Goal: Information Seeking & Learning: Find contact information

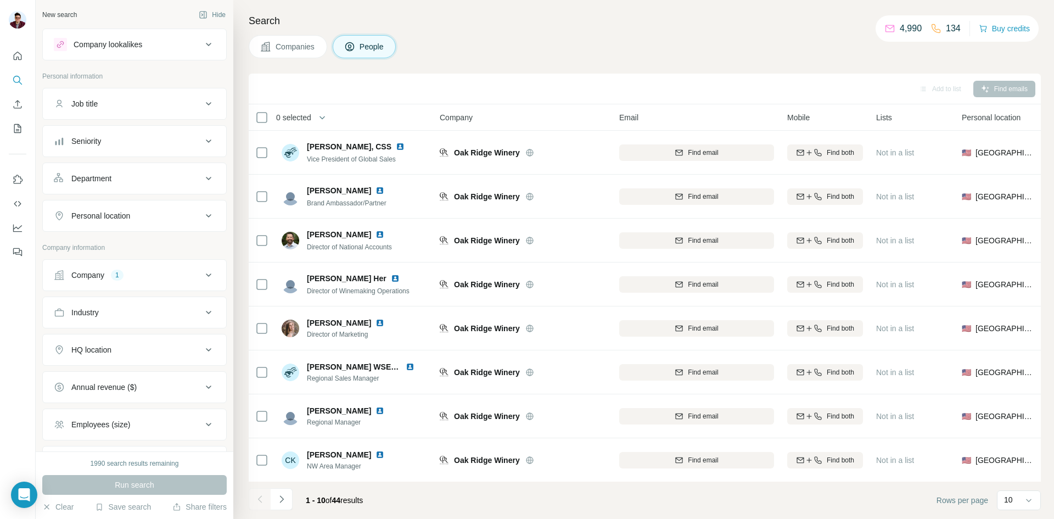
click at [307, 53] on button "Companies" at bounding box center [288, 46] width 78 height 23
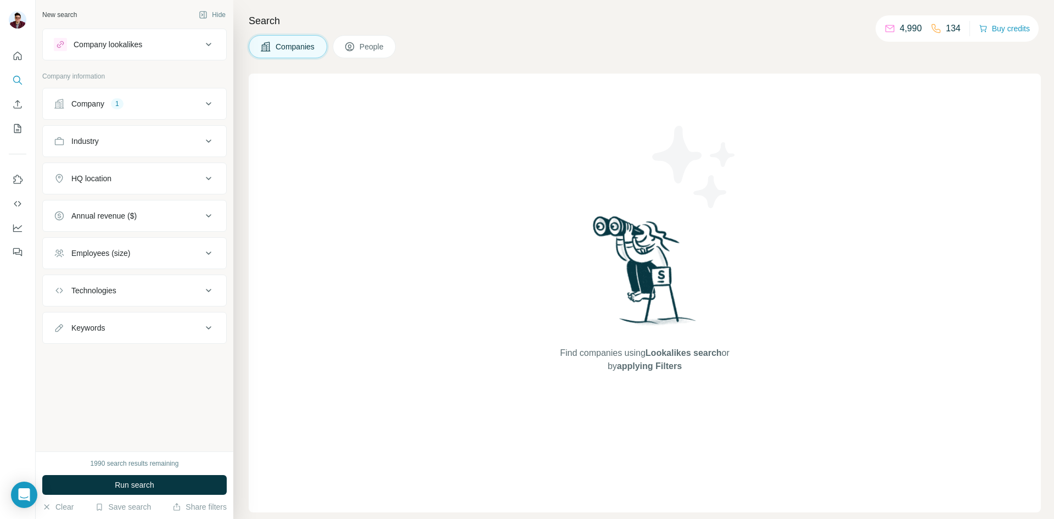
click at [127, 109] on button "Company 1" at bounding box center [134, 104] width 183 height 26
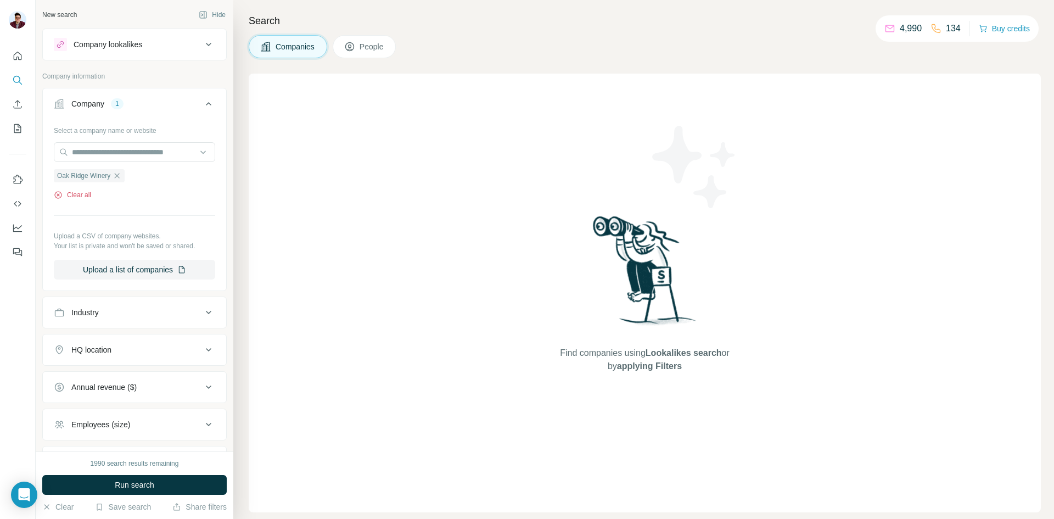
click at [63, 197] on button "Clear all" at bounding box center [72, 195] width 37 height 10
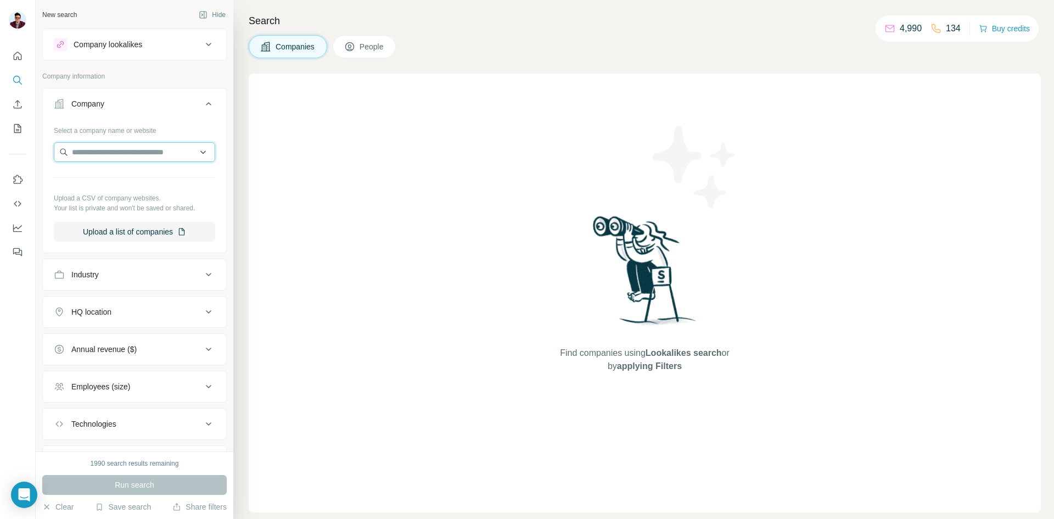
click at [111, 154] on input "text" at bounding box center [134, 152] width 161 height 20
paste input "**********"
type input "**********"
click at [127, 188] on p "[DOMAIN_NAME]" at bounding box center [120, 187] width 70 height 10
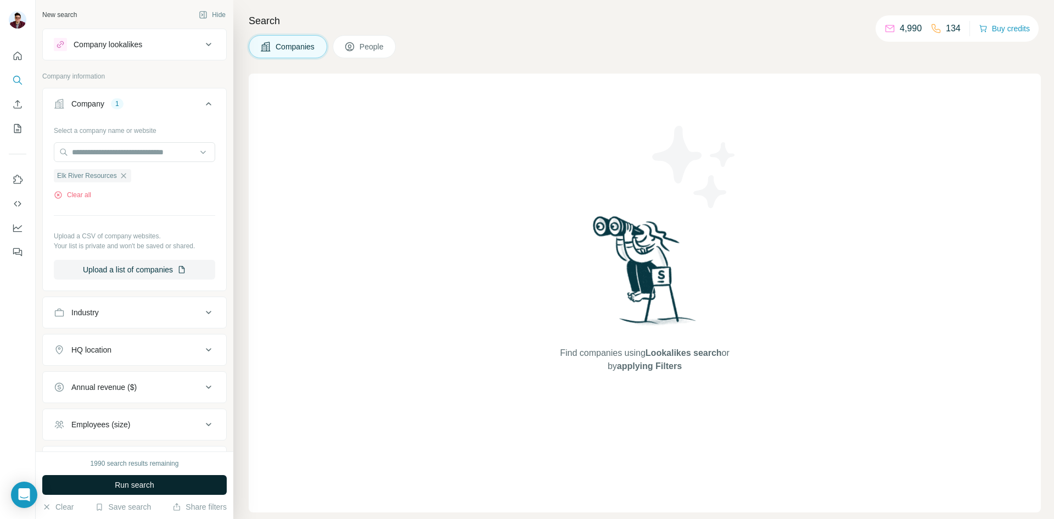
click at [132, 484] on span "Run search" at bounding box center [135, 484] width 40 height 11
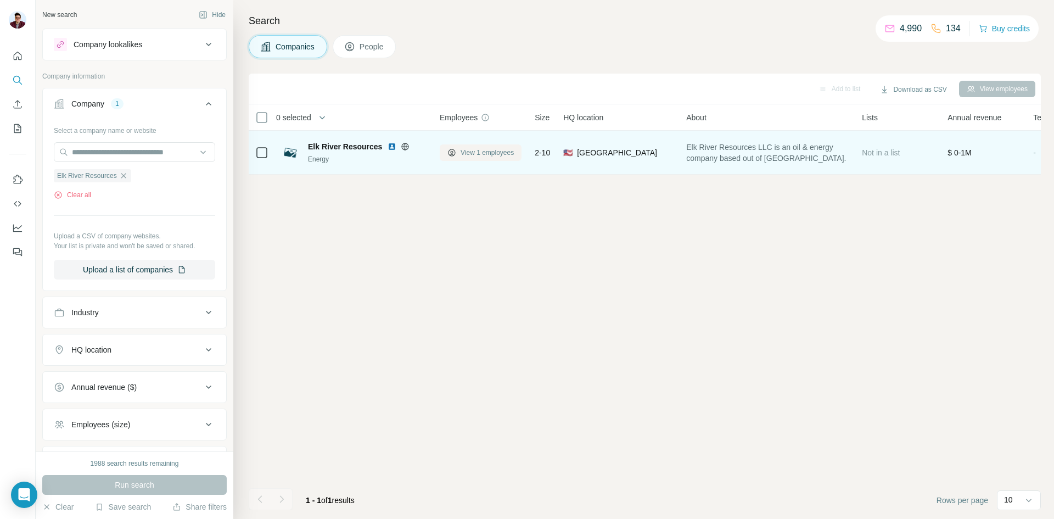
click at [473, 150] on span "View 1 employees" at bounding box center [487, 153] width 53 height 10
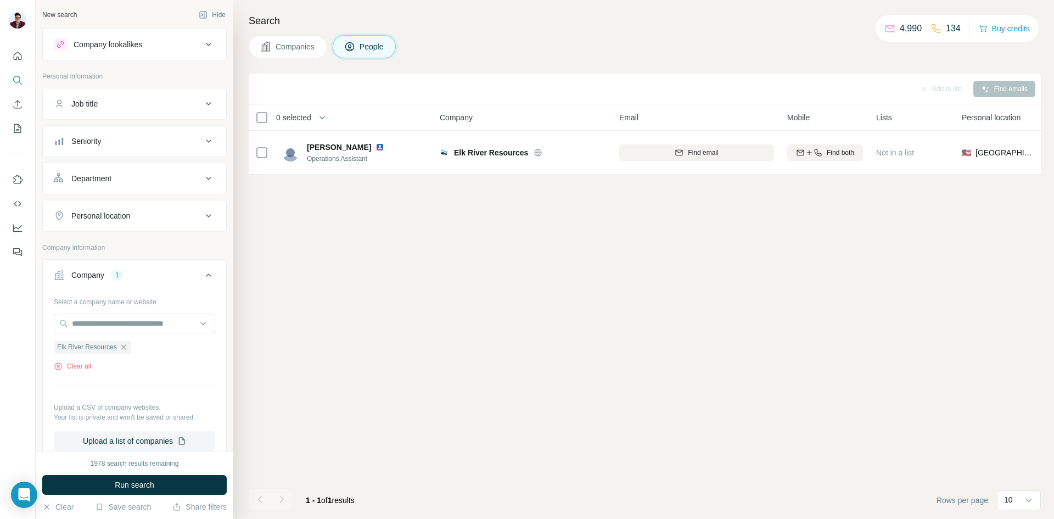
click at [271, 50] on button "Companies" at bounding box center [288, 46] width 78 height 23
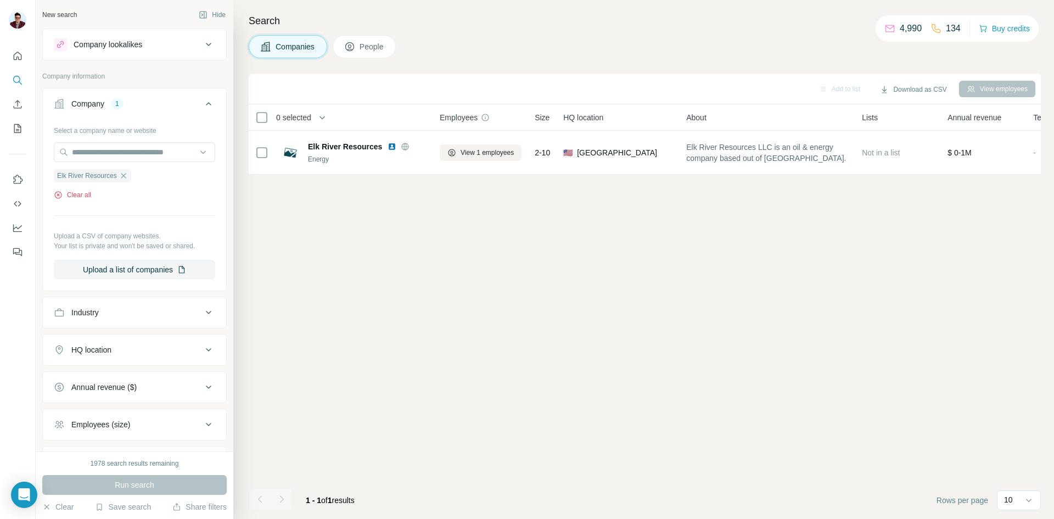
click at [57, 194] on icon "button" at bounding box center [58, 194] width 9 height 9
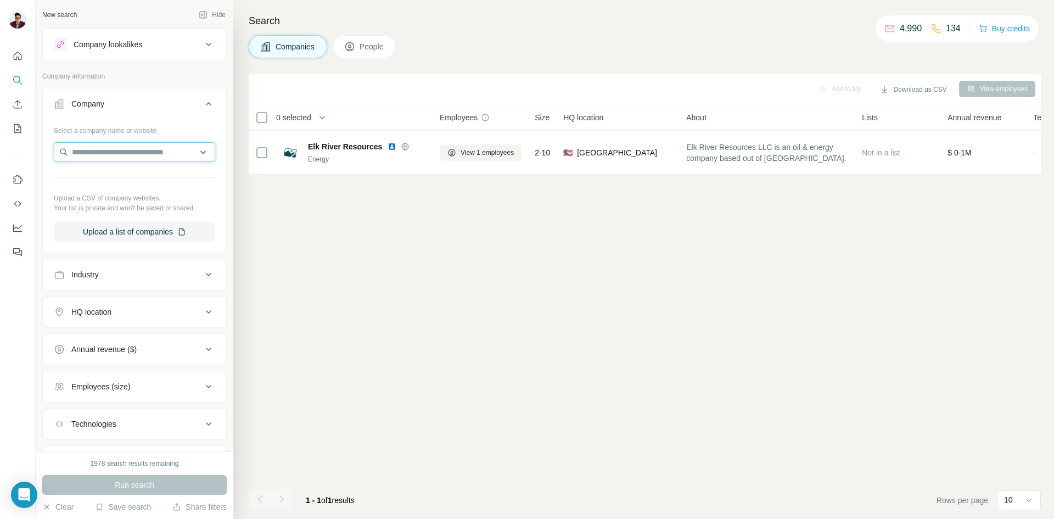
click at [104, 148] on input "text" at bounding box center [134, 152] width 161 height 20
type input "**********"
click at [118, 184] on p "[DOMAIN_NAME]" at bounding box center [126, 187] width 82 height 10
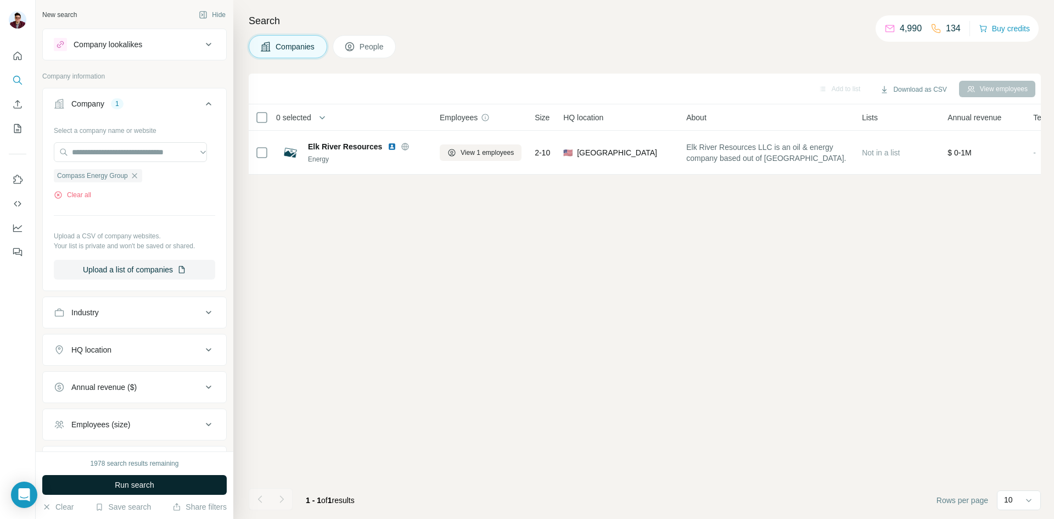
click at [115, 482] on span "Run search" at bounding box center [135, 484] width 40 height 11
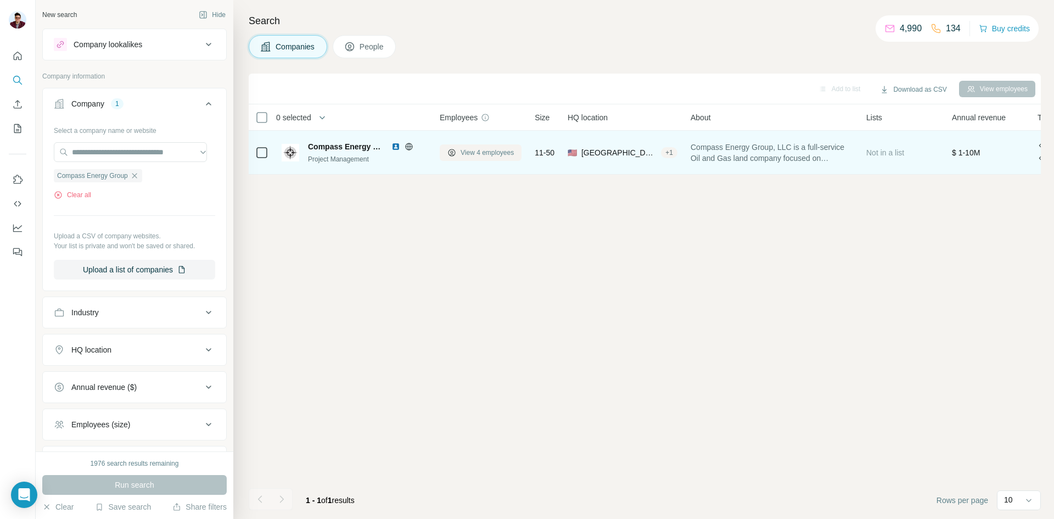
click at [453, 154] on icon at bounding box center [451, 152] width 9 height 9
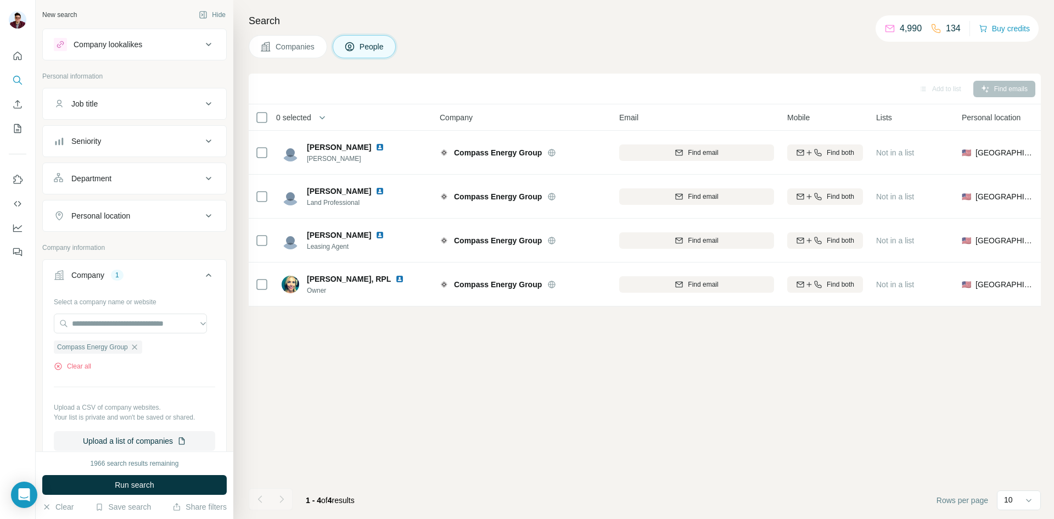
click at [298, 51] on span "Companies" at bounding box center [296, 46] width 40 height 11
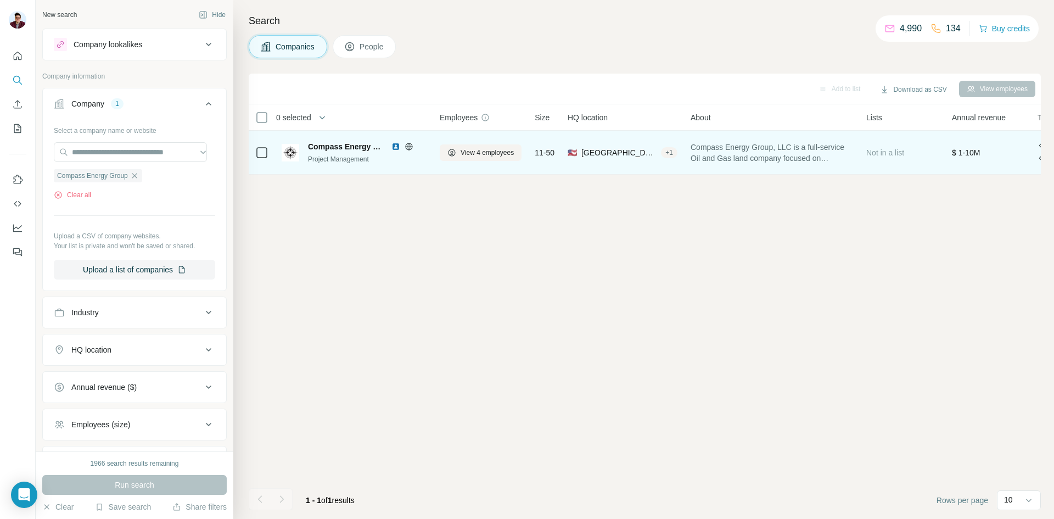
click at [392, 142] on img at bounding box center [395, 146] width 9 height 9
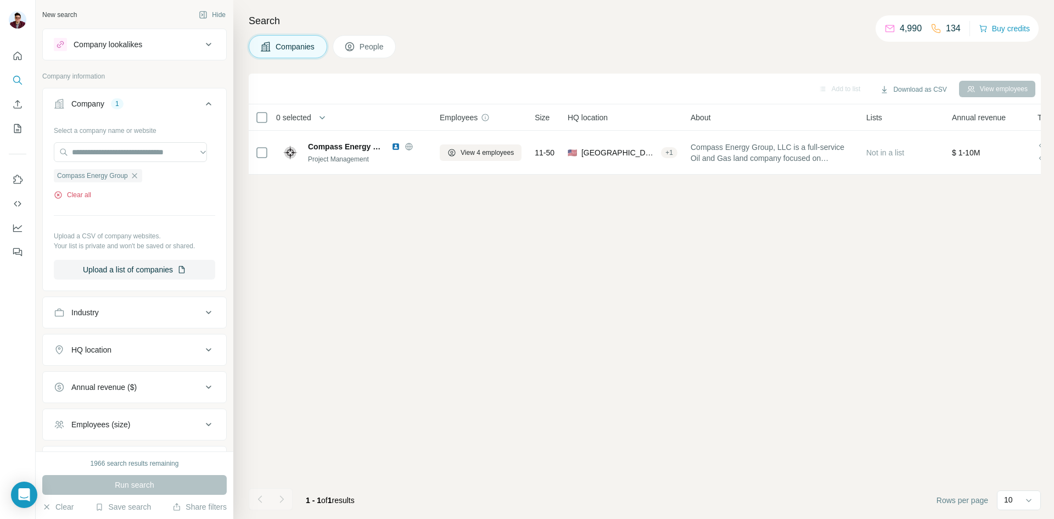
click at [60, 196] on icon "button" at bounding box center [58, 194] width 9 height 9
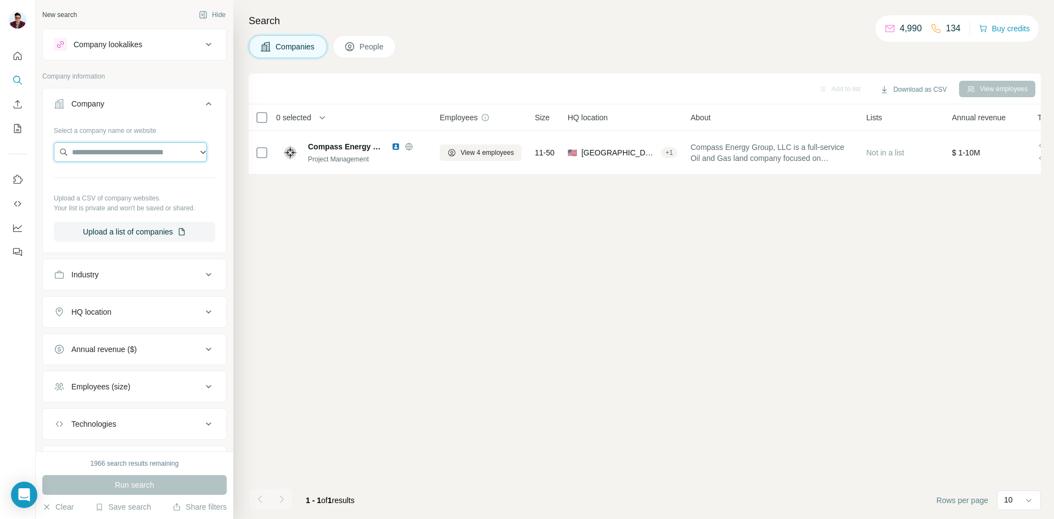
click at [114, 157] on input "text" at bounding box center [130, 152] width 153 height 20
type input "**********"
click at [117, 188] on p "[DOMAIN_NAME]" at bounding box center [126, 187] width 82 height 10
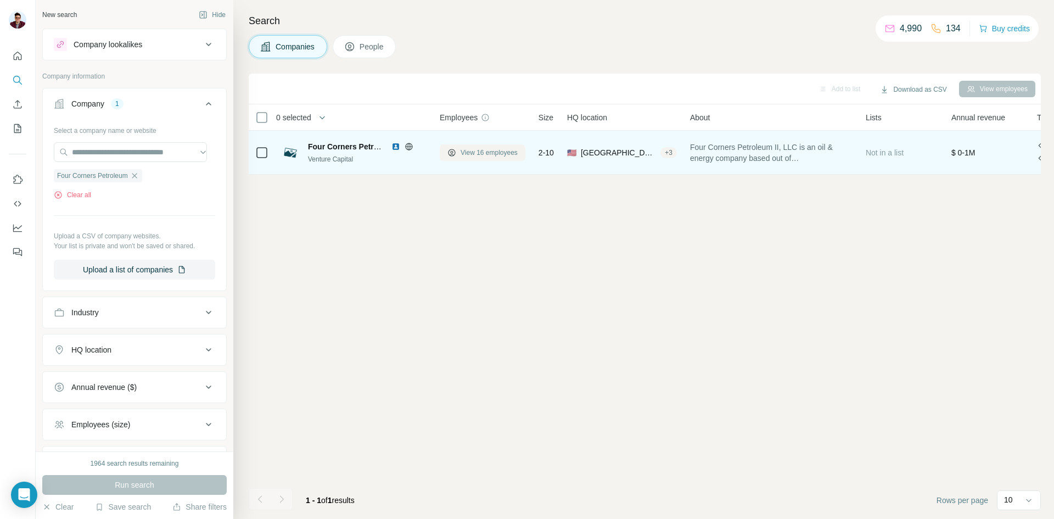
click at [487, 149] on span "View 16 employees" at bounding box center [489, 153] width 57 height 10
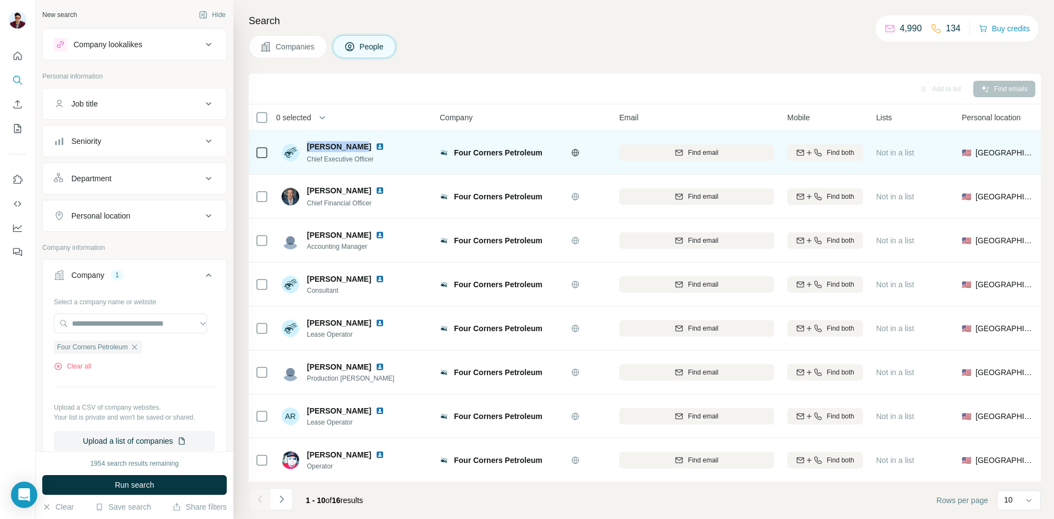
drag, startPoint x: 308, startPoint y: 144, endPoint x: 350, endPoint y: 149, distance: 41.5
click at [350, 149] on span "[PERSON_NAME]" at bounding box center [339, 146] width 64 height 11
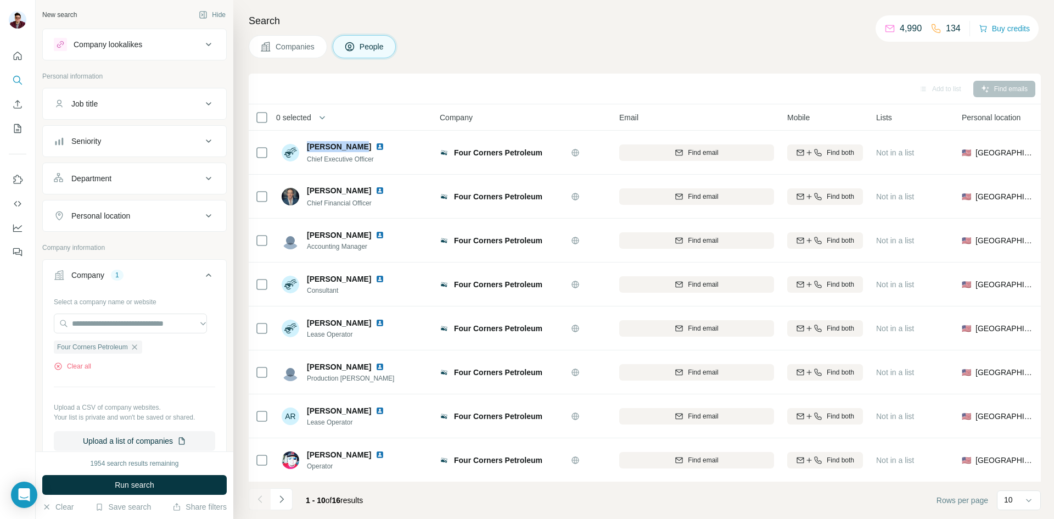
copy span "[PERSON_NAME]"
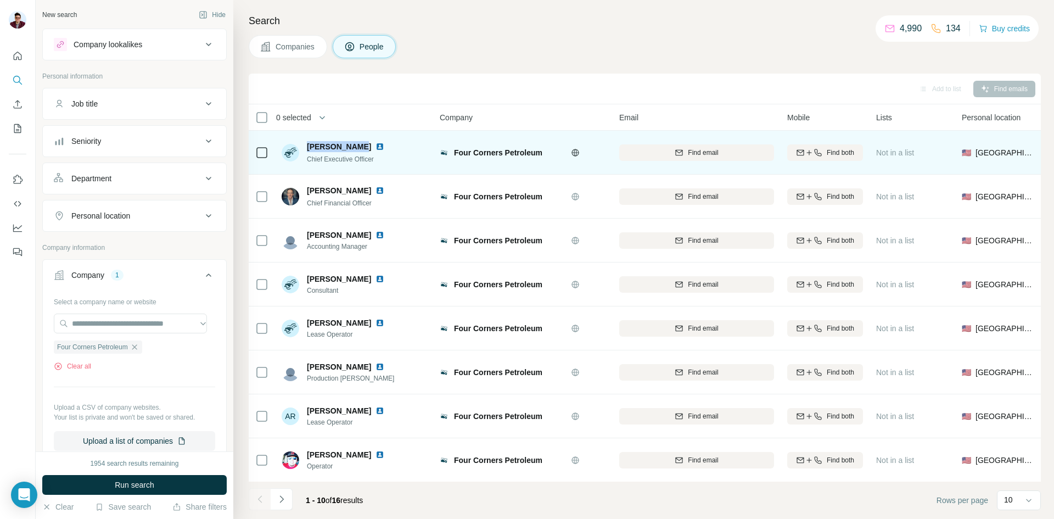
click at [306, 145] on div "[PERSON_NAME] Chief Executive Officer" at bounding box center [340, 152] width 116 height 23
drag, startPoint x: 306, startPoint y: 145, endPoint x: 350, endPoint y: 149, distance: 43.6
click at [350, 149] on div "[PERSON_NAME] Chief Executive Officer" at bounding box center [340, 152] width 116 height 23
copy span "[PERSON_NAME]"
drag, startPoint x: 454, startPoint y: 151, endPoint x: 542, endPoint y: 149, distance: 87.3
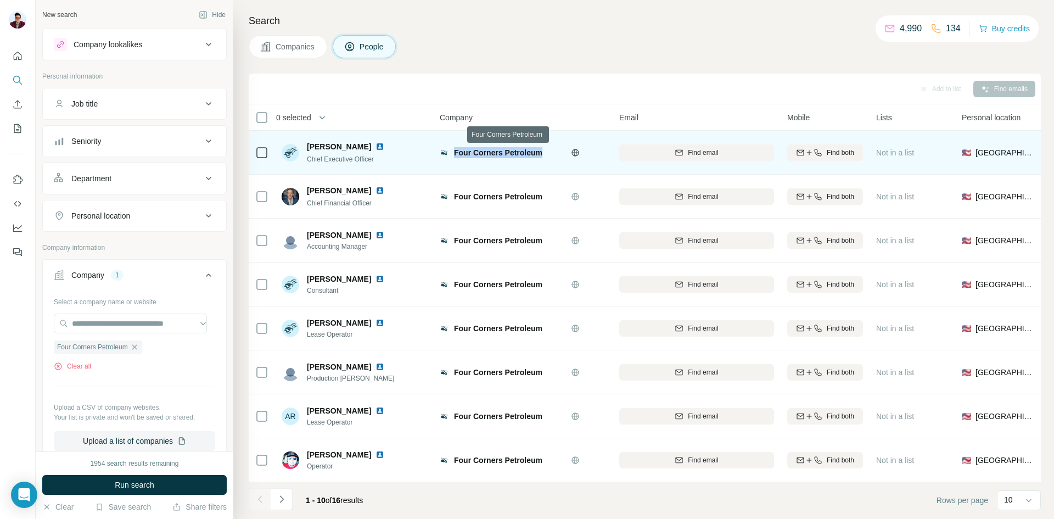
click at [542, 149] on span "Four Corners Petroleum" at bounding box center [498, 152] width 88 height 9
copy span "Four Corners Petroleum"
click at [662, 157] on div "Find email" at bounding box center [696, 153] width 155 height 10
click at [375, 148] on img at bounding box center [379, 146] width 9 height 9
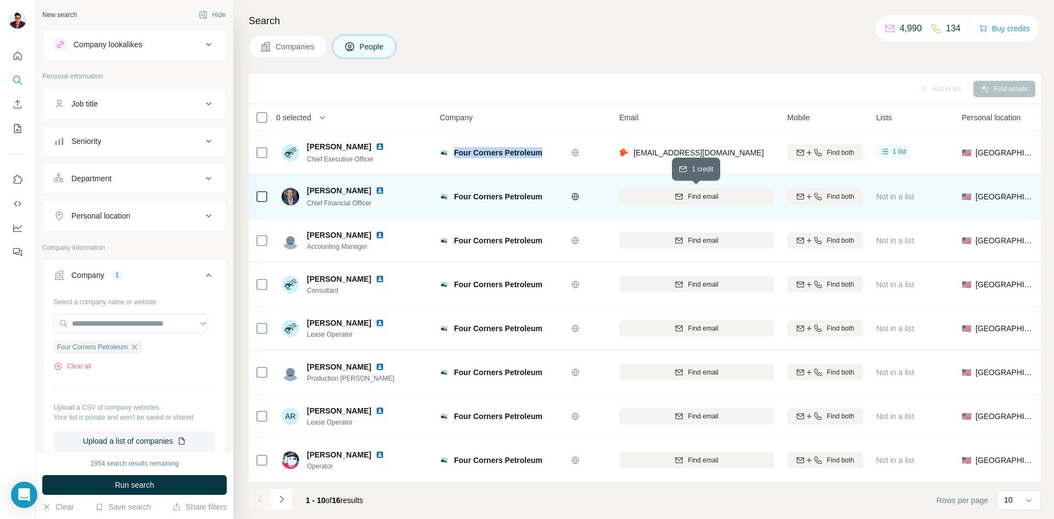
click at [677, 194] on icon "button" at bounding box center [679, 195] width 7 height 5
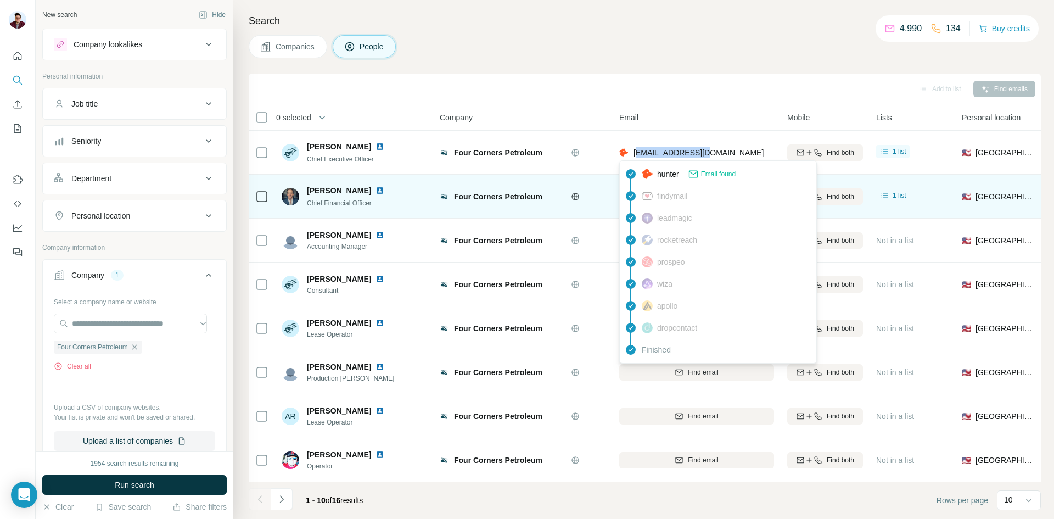
drag, startPoint x: 636, startPoint y: 155, endPoint x: 699, endPoint y: 153, distance: 63.2
click at [699, 153] on span "[EMAIL_ADDRESS][DOMAIN_NAME]" at bounding box center [698, 152] width 130 height 9
drag, startPoint x: 726, startPoint y: 153, endPoint x: 635, endPoint y: 149, distance: 91.2
click at [635, 149] on span "[EMAIL_ADDRESS][DOMAIN_NAME]" at bounding box center [698, 152] width 130 height 9
copy span "[EMAIL_ADDRESS][DOMAIN_NAME]"
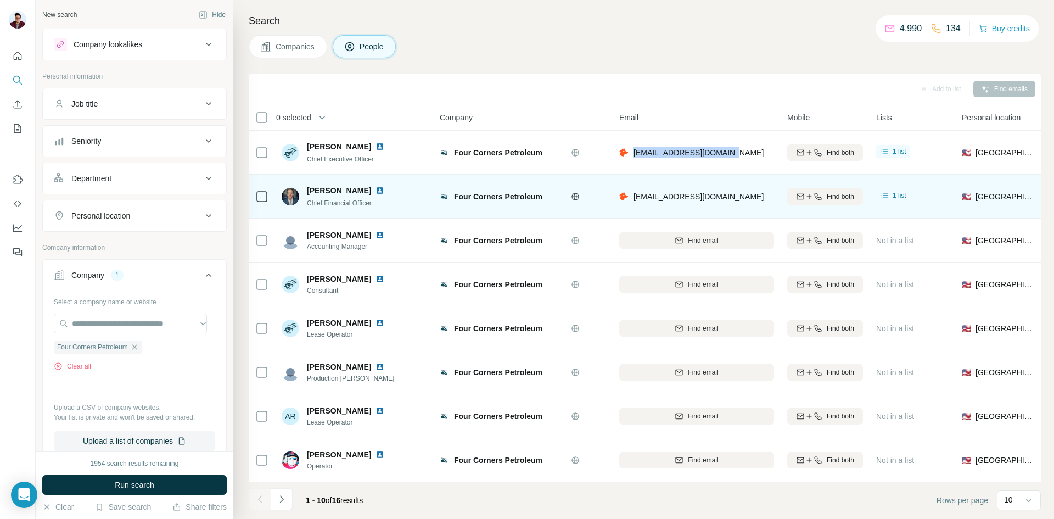
click at [375, 193] on img at bounding box center [379, 190] width 9 height 9
drag, startPoint x: 305, startPoint y: 192, endPoint x: 352, endPoint y: 190, distance: 47.8
click at [352, 190] on div "[PERSON_NAME] Chief Financial Officer" at bounding box center [340, 196] width 116 height 23
copy span "[PERSON_NAME]"
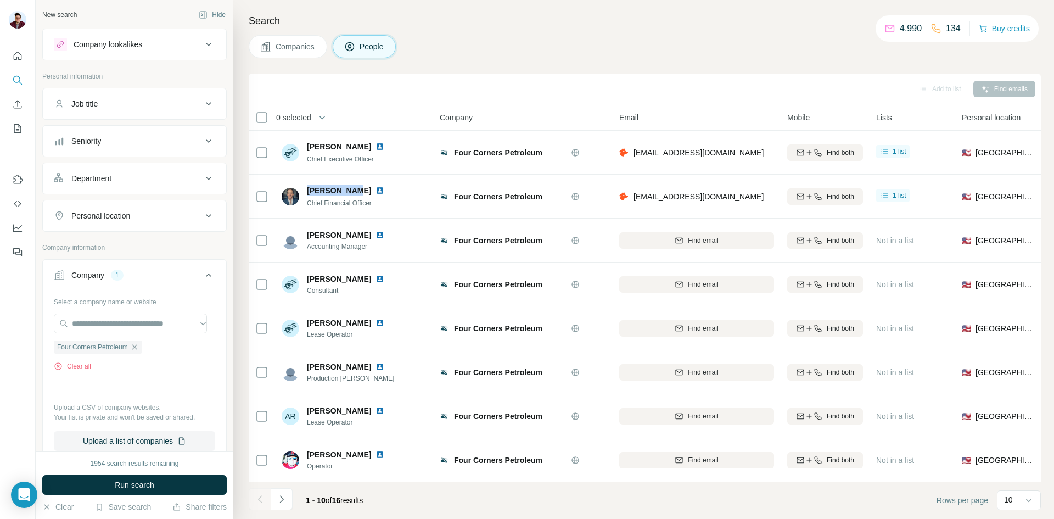
copy span "[PERSON_NAME]"
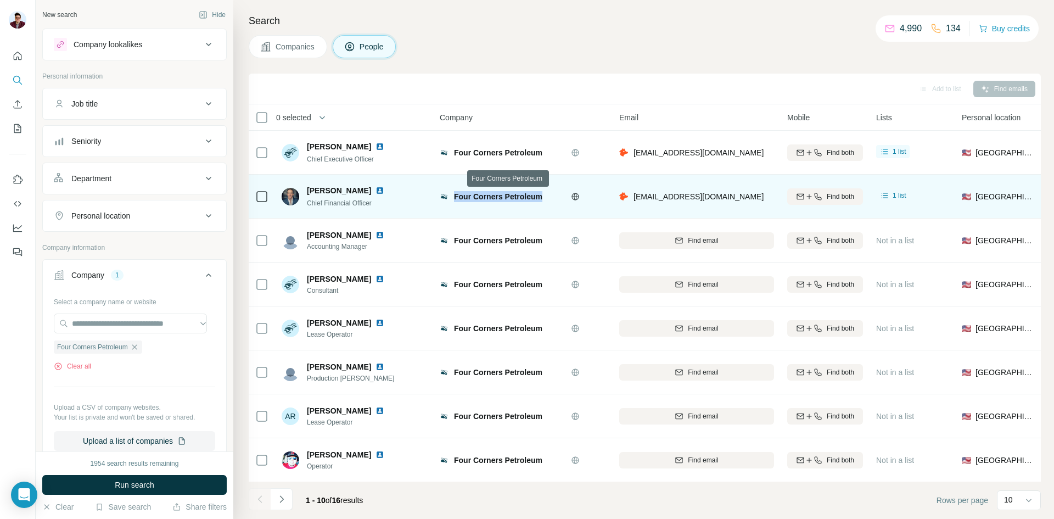
drag, startPoint x: 451, startPoint y: 199, endPoint x: 546, endPoint y: 198, distance: 95.0
click at [546, 198] on div "Four Corners Petroleum" at bounding box center [523, 196] width 166 height 11
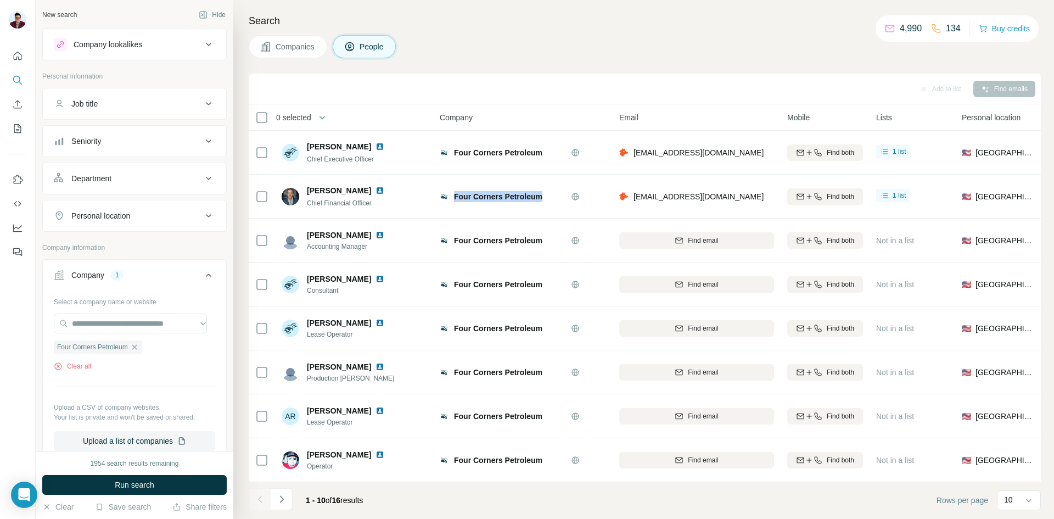
copy span "Four Corners Petroleum"
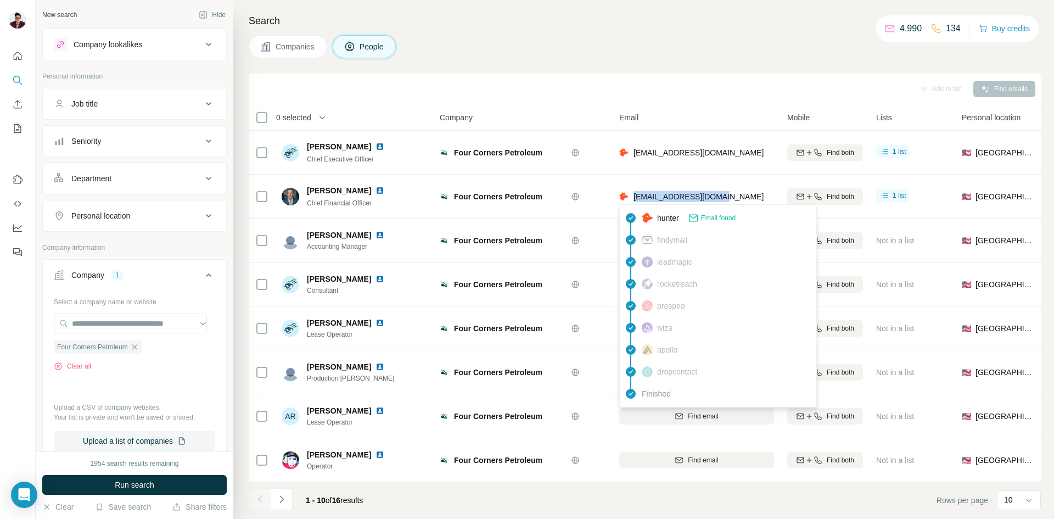
drag, startPoint x: 726, startPoint y: 196, endPoint x: 633, endPoint y: 201, distance: 92.9
click at [633, 201] on div "[EMAIL_ADDRESS][DOMAIN_NAME]" at bounding box center [696, 196] width 155 height 30
copy span "[EMAIL_ADDRESS][DOMAIN_NAME]"
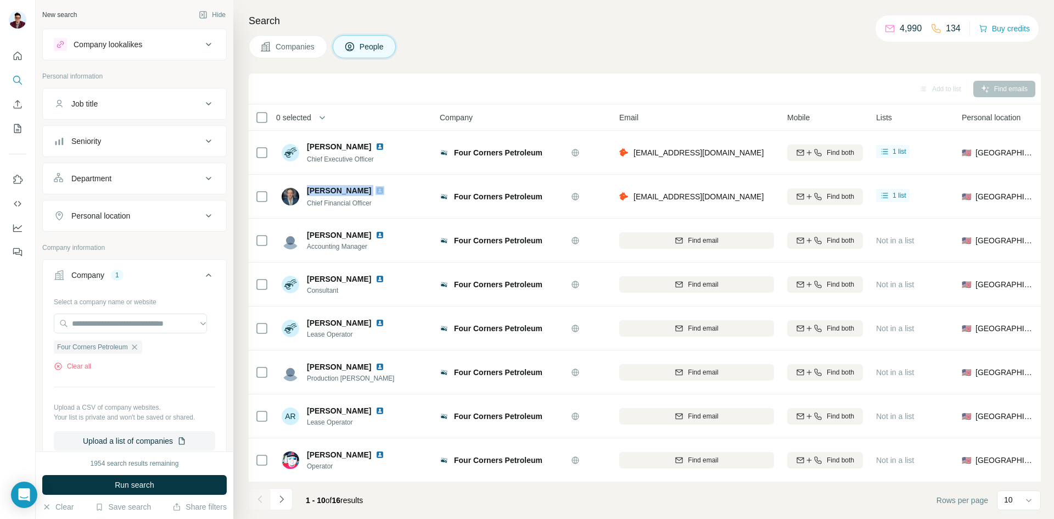
drag, startPoint x: 306, startPoint y: 189, endPoint x: 363, endPoint y: 193, distance: 56.6
click at [363, 193] on div "[PERSON_NAME] Chief Financial Officer" at bounding box center [340, 196] width 116 height 23
copy span "[PERSON_NAME]"
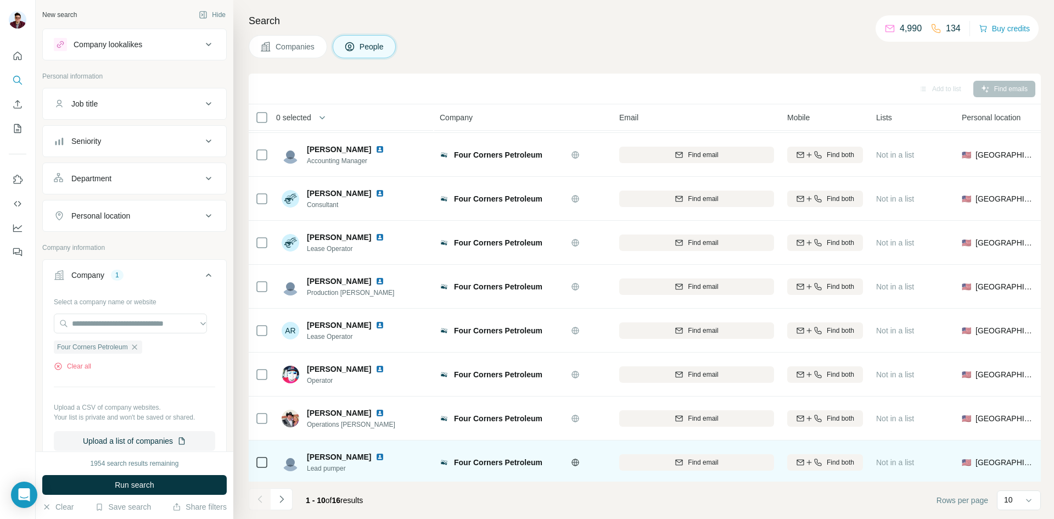
scroll to position [94, 0]
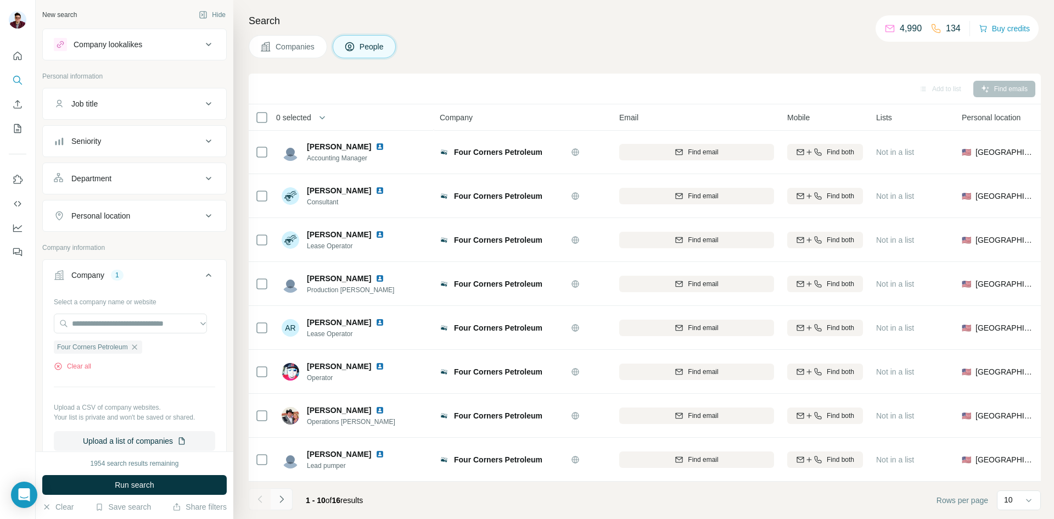
click at [277, 500] on icon "Navigate to next page" at bounding box center [281, 498] width 11 height 11
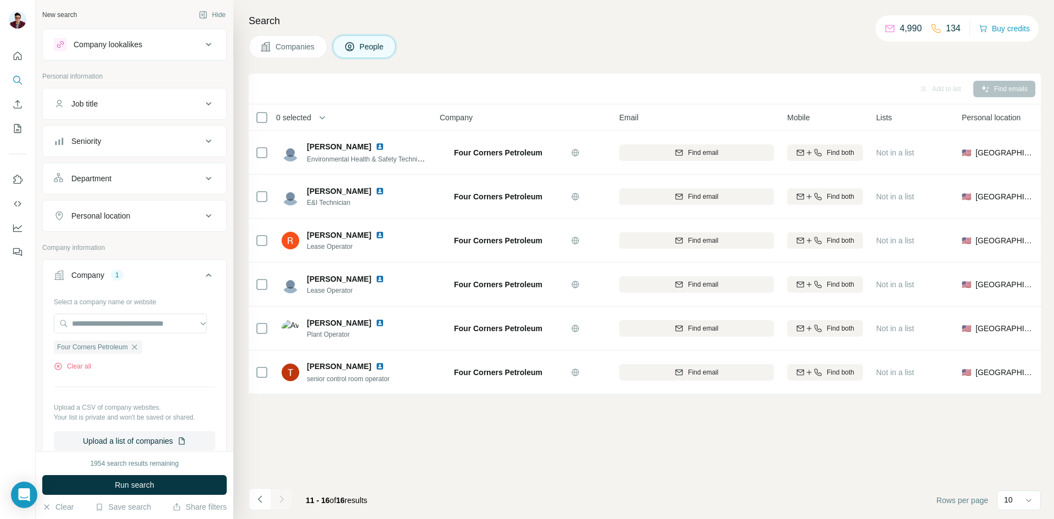
scroll to position [0, 0]
click at [263, 499] on icon "Navigate to previous page" at bounding box center [260, 498] width 11 height 11
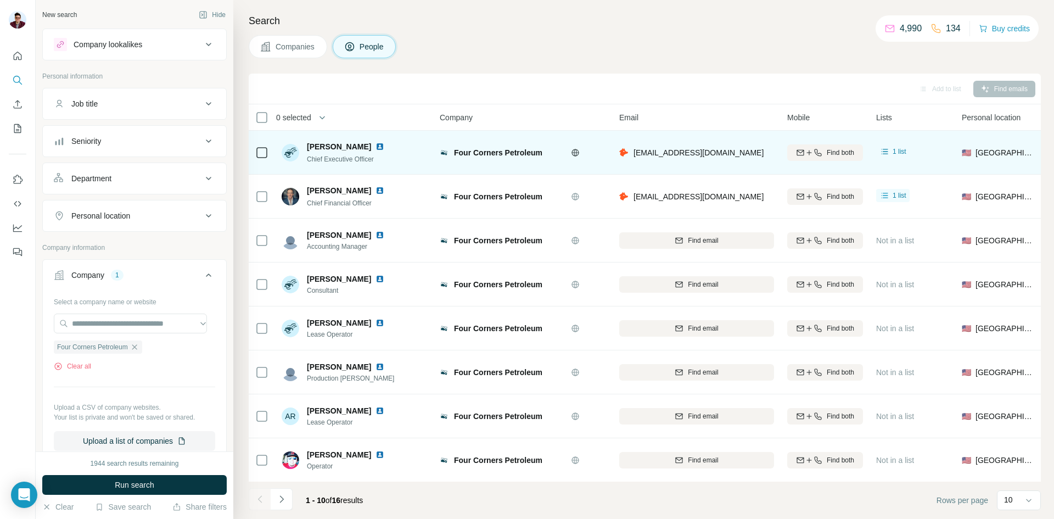
click at [375, 150] on img at bounding box center [379, 146] width 9 height 9
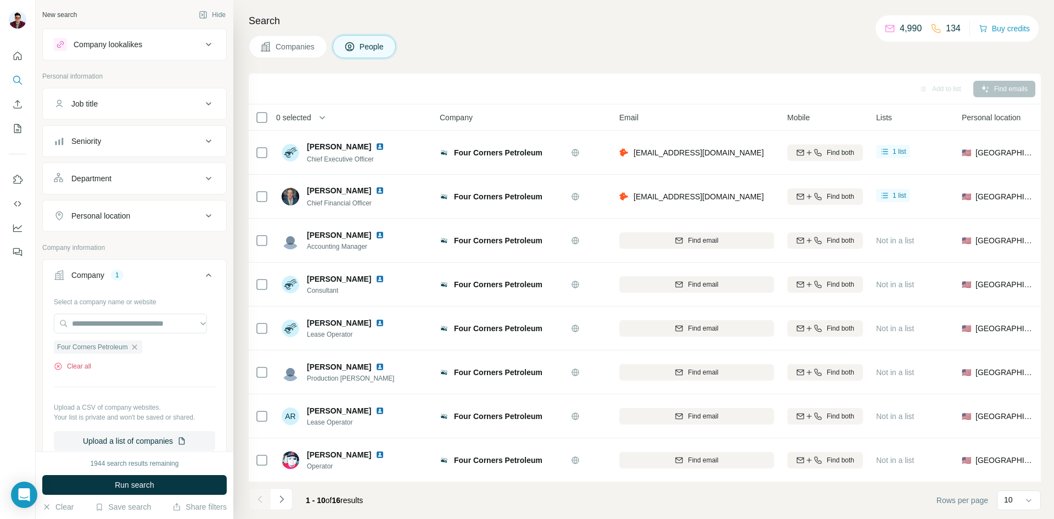
click at [57, 371] on button "Clear all" at bounding box center [72, 366] width 37 height 10
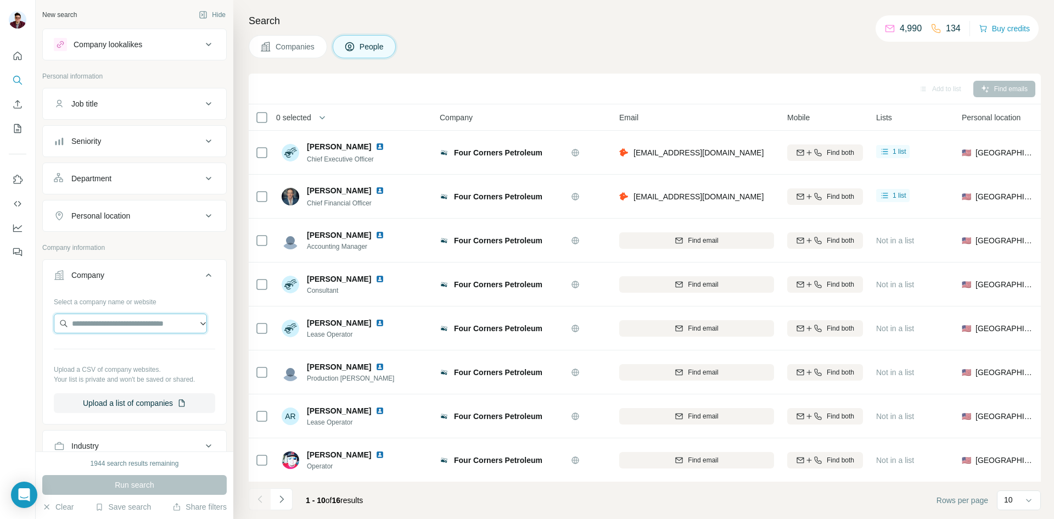
click at [104, 321] on input "text" at bounding box center [130, 323] width 153 height 20
paste input "**********"
type input "**********"
click at [118, 360] on p "[DOMAIN_NAME]" at bounding box center [111, 358] width 53 height 10
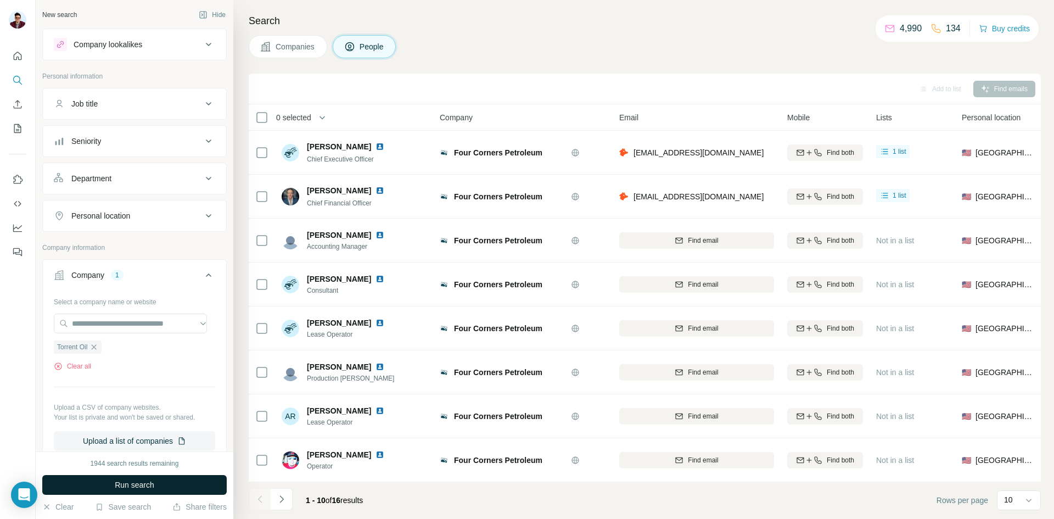
click at [147, 485] on span "Run search" at bounding box center [135, 484] width 40 height 11
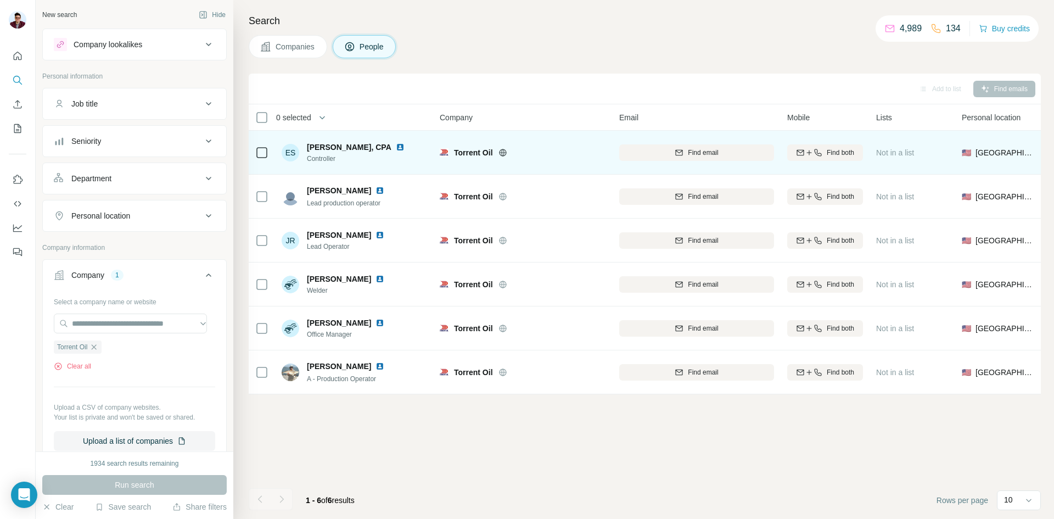
click at [398, 148] on img at bounding box center [400, 147] width 9 height 9
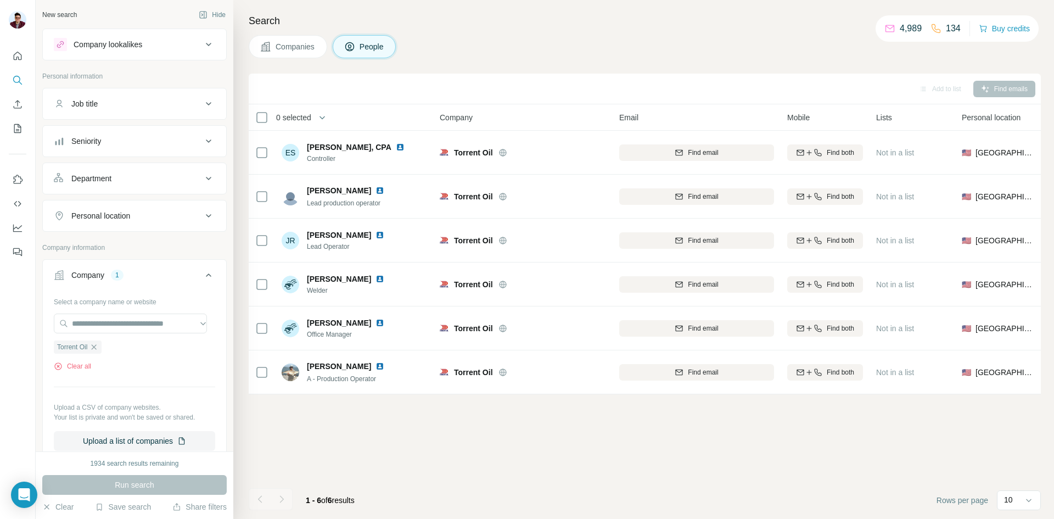
click at [290, 47] on span "Companies" at bounding box center [296, 46] width 40 height 11
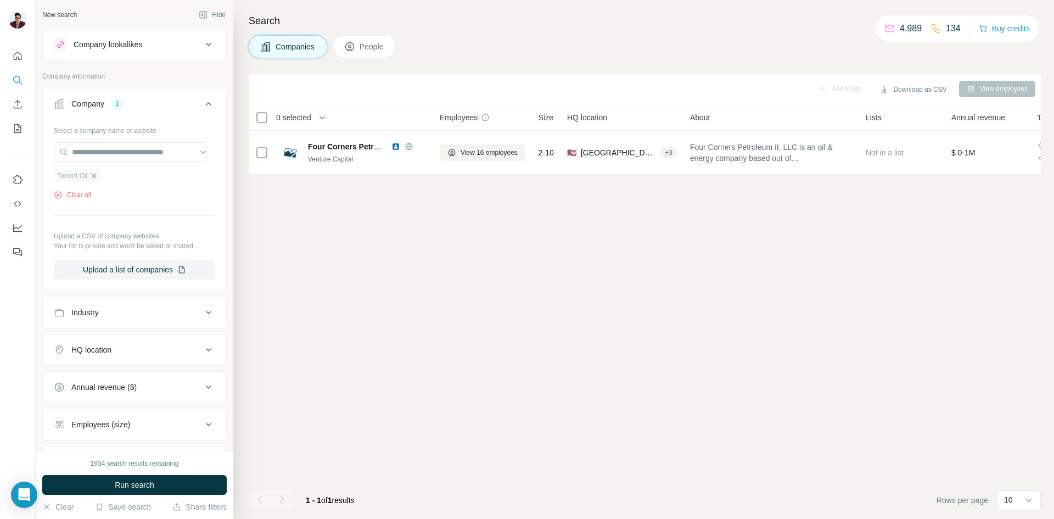
click at [98, 175] on icon "button" at bounding box center [93, 175] width 9 height 9
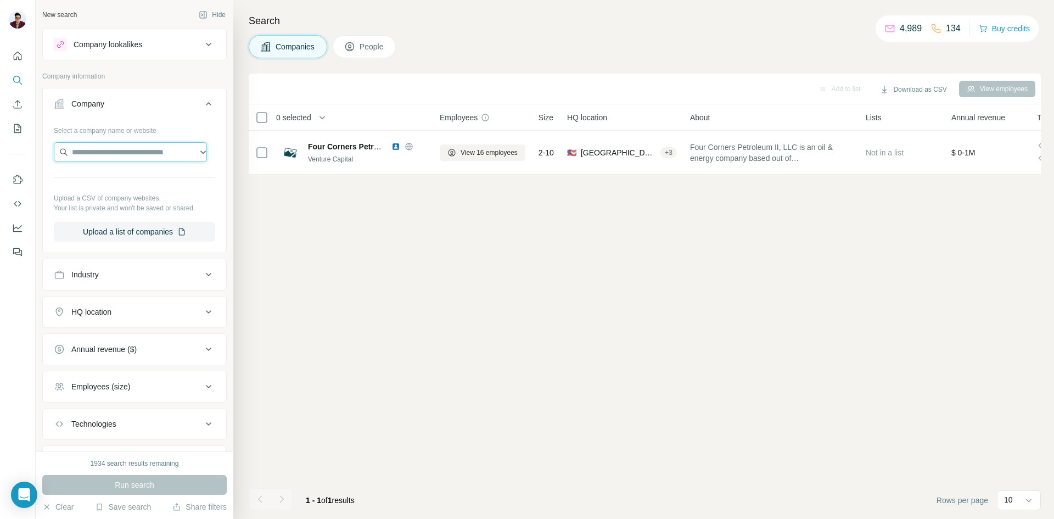
click at [98, 159] on input "text" at bounding box center [130, 152] width 153 height 20
paste input "**********"
type input "**********"
click at [103, 192] on div "PO AND G Resources LP [DOMAIN_NAME]" at bounding box center [131, 182] width 148 height 30
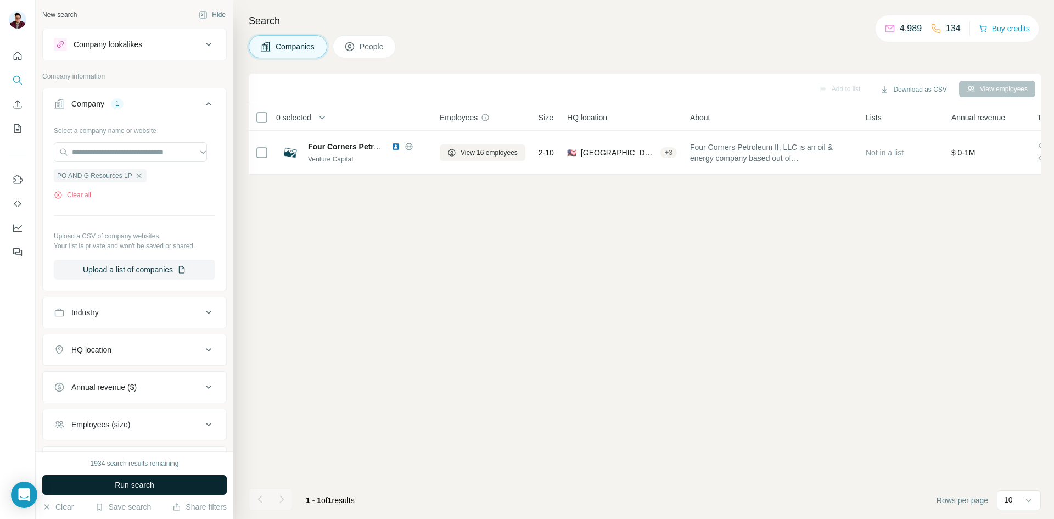
click at [136, 478] on button "Run search" at bounding box center [134, 485] width 184 height 20
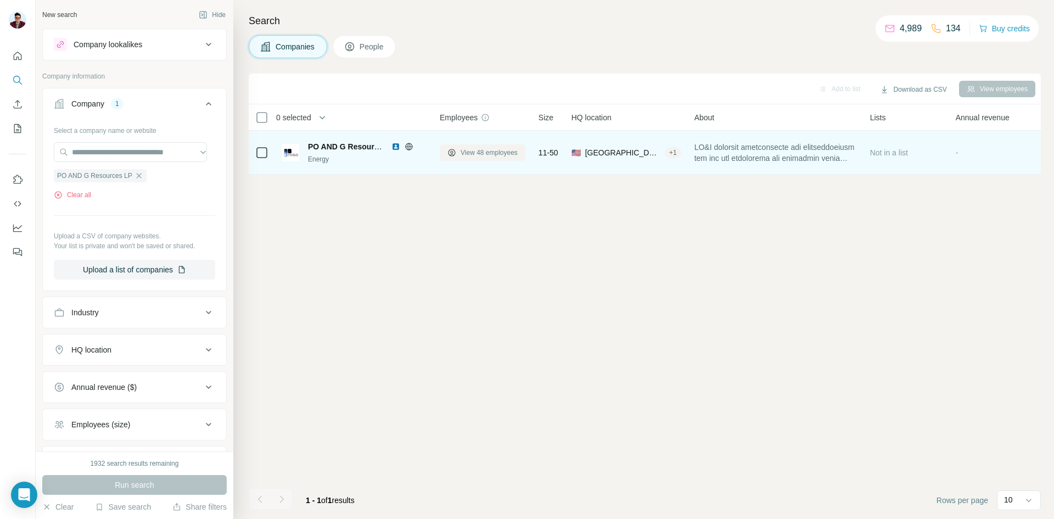
click at [453, 151] on icon at bounding box center [451, 152] width 9 height 9
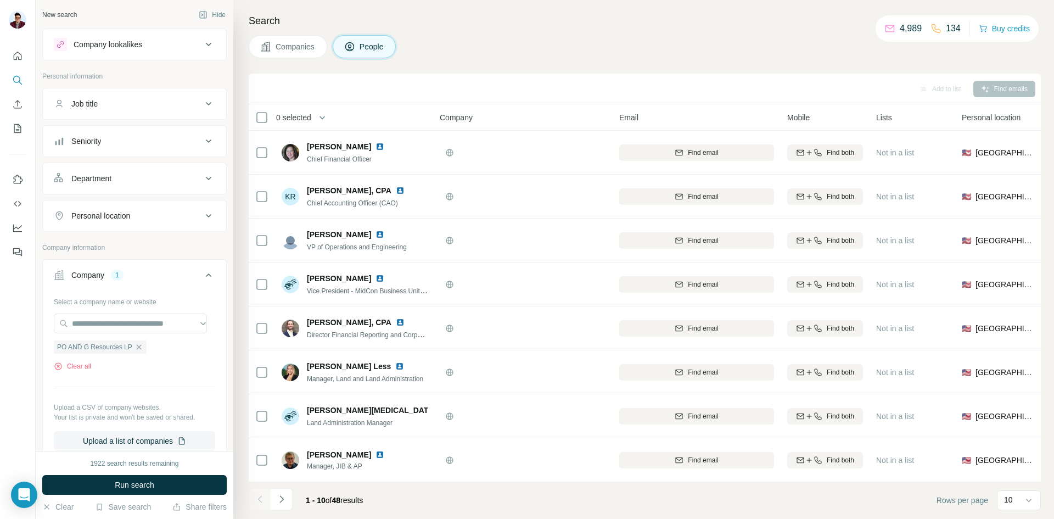
click at [300, 53] on button "Companies" at bounding box center [288, 46] width 78 height 23
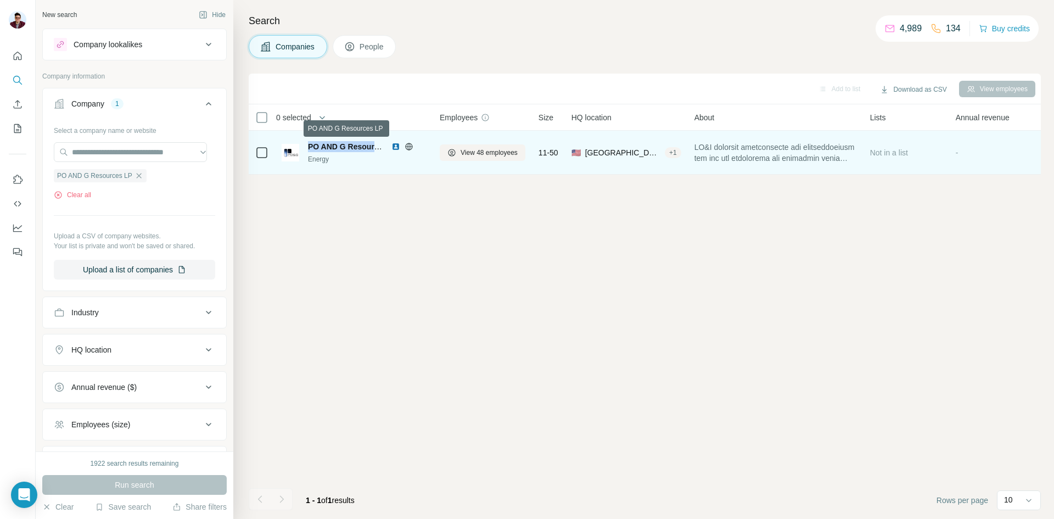
drag, startPoint x: 306, startPoint y: 147, endPoint x: 375, endPoint y: 144, distance: 69.2
click at [375, 144] on div "PO AND G Resources LP Energy" at bounding box center [354, 152] width 145 height 23
copy span "PO AND G Resourc"
click at [398, 147] on img at bounding box center [395, 146] width 9 height 9
click at [490, 150] on span "View 48 employees" at bounding box center [489, 153] width 57 height 10
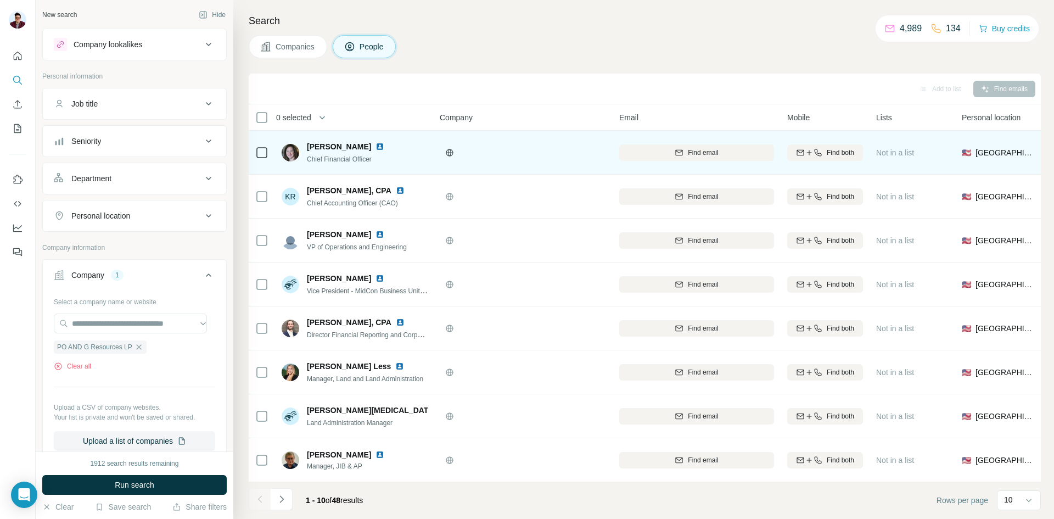
drag, startPoint x: 307, startPoint y: 144, endPoint x: 367, endPoint y: 144, distance: 59.8
click at [367, 144] on div "[PERSON_NAME]" at bounding box center [352, 146] width 91 height 11
click at [683, 160] on button "Find email" at bounding box center [696, 152] width 155 height 16
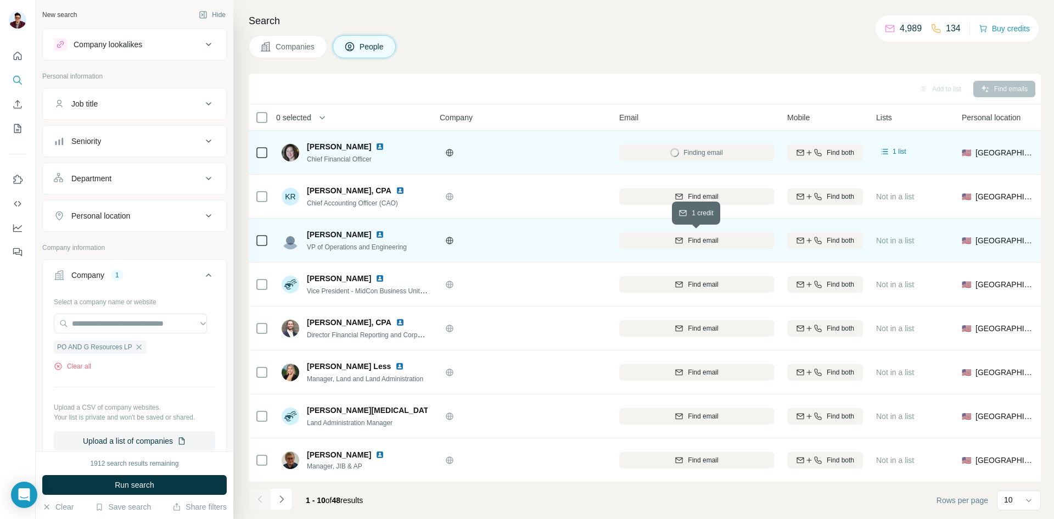
click at [705, 244] on span "Find email" at bounding box center [703, 240] width 30 height 10
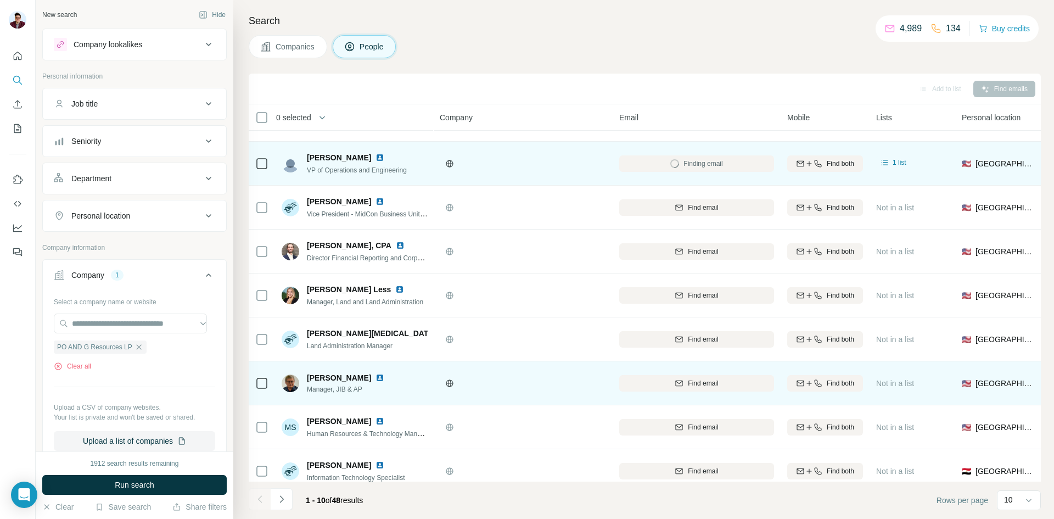
scroll to position [94, 0]
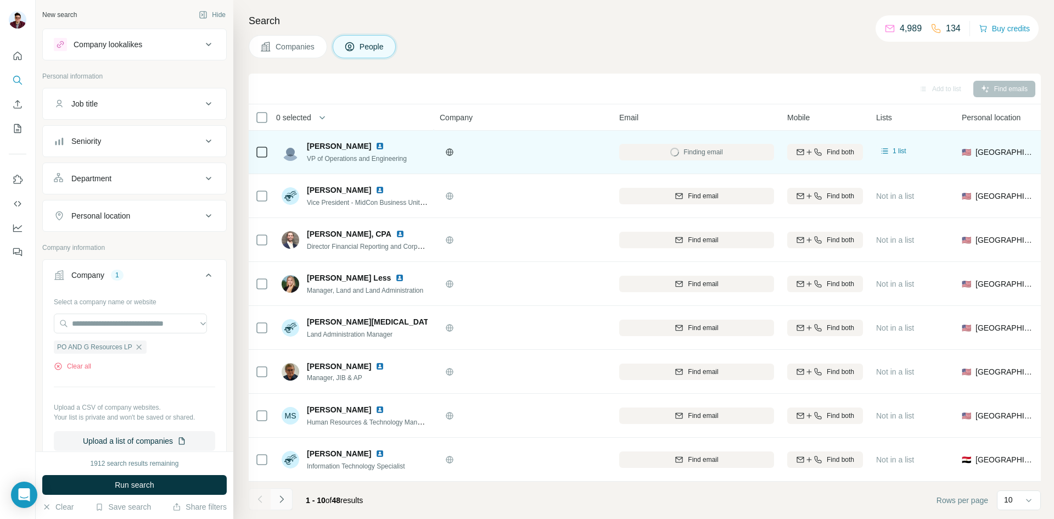
click at [284, 497] on icon "Navigate to next page" at bounding box center [281, 498] width 11 height 11
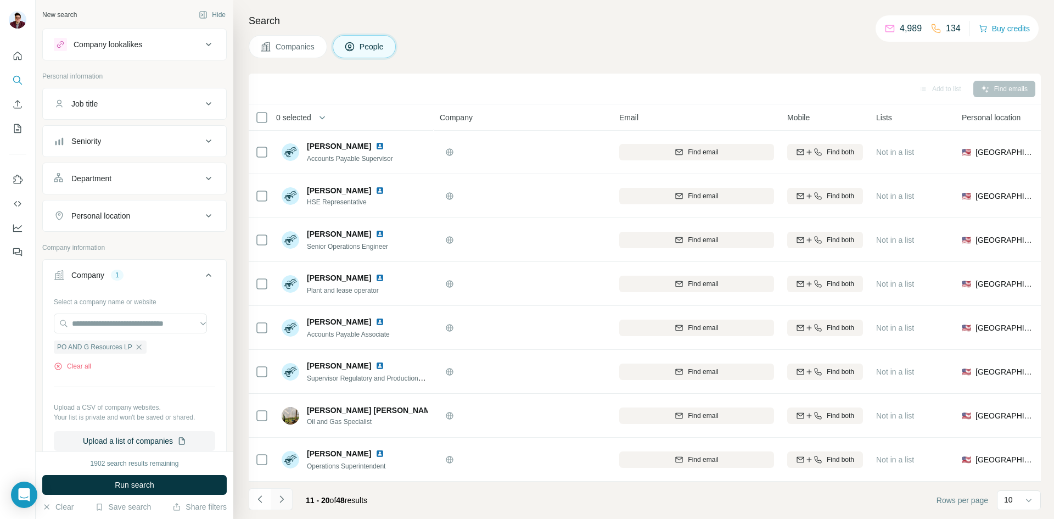
click at [285, 496] on icon "Navigate to next page" at bounding box center [281, 498] width 11 height 11
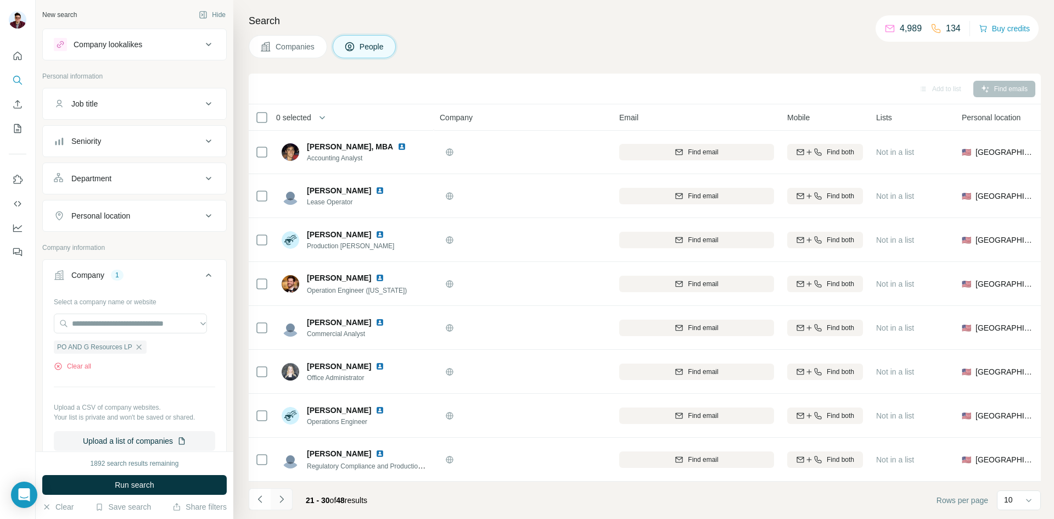
click at [285, 496] on icon "Navigate to next page" at bounding box center [281, 498] width 11 height 11
click at [282, 496] on icon "Navigate to next page" at bounding box center [281, 498] width 11 height 11
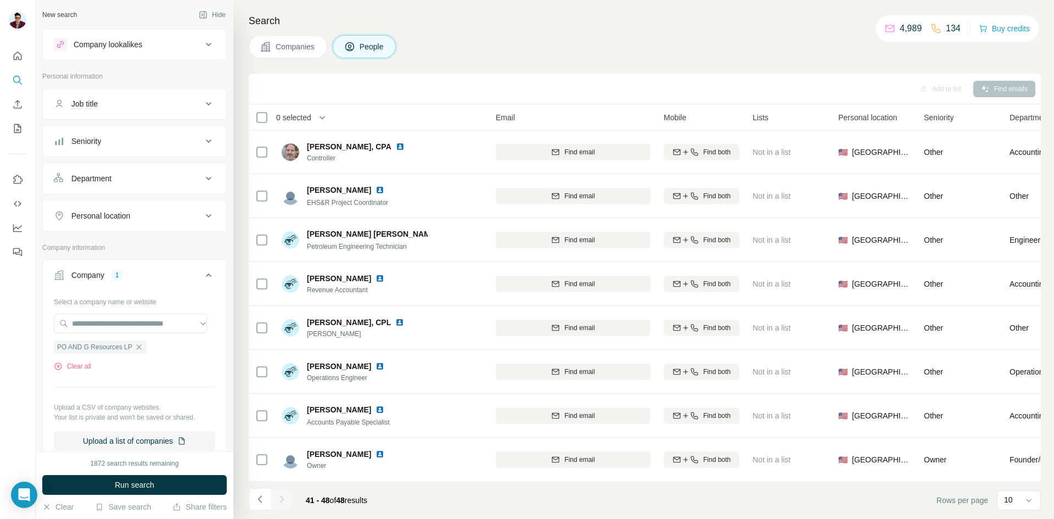
scroll to position [6, 0]
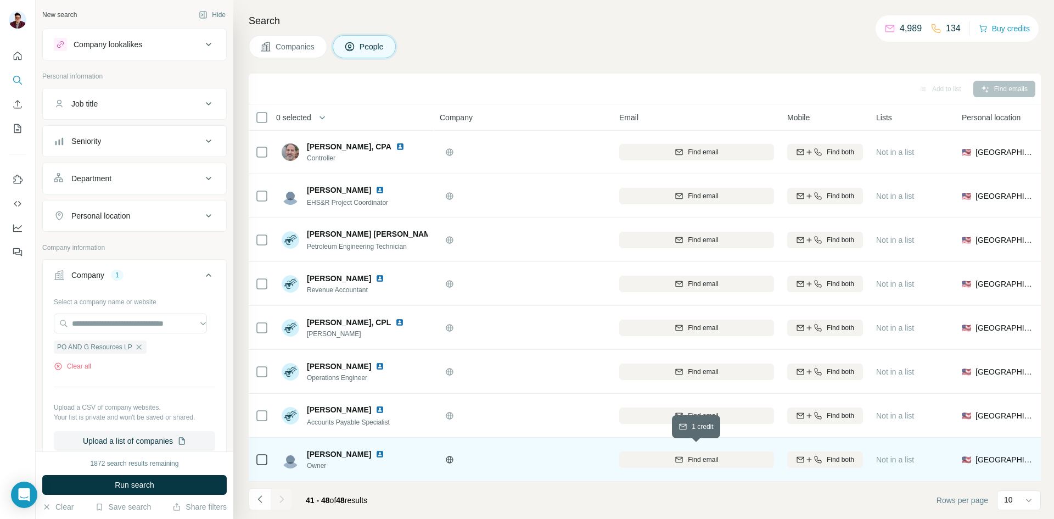
click at [667, 454] on div "Find email" at bounding box center [696, 459] width 155 height 10
click at [263, 498] on icon "Navigate to previous page" at bounding box center [260, 498] width 11 height 11
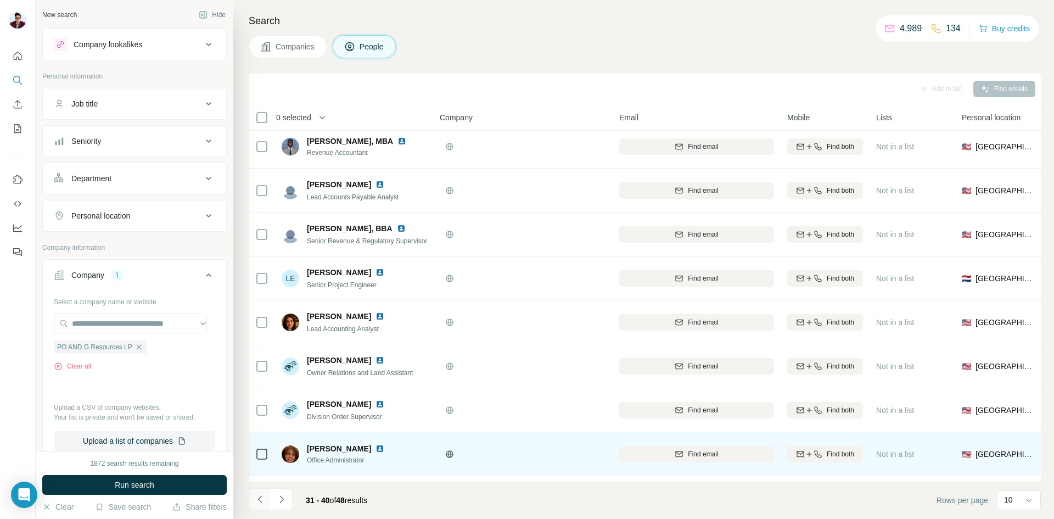
click at [265, 498] on icon "Navigate to previous page" at bounding box center [260, 498] width 11 height 11
click at [266, 498] on button "Navigate to previous page" at bounding box center [260, 499] width 22 height 22
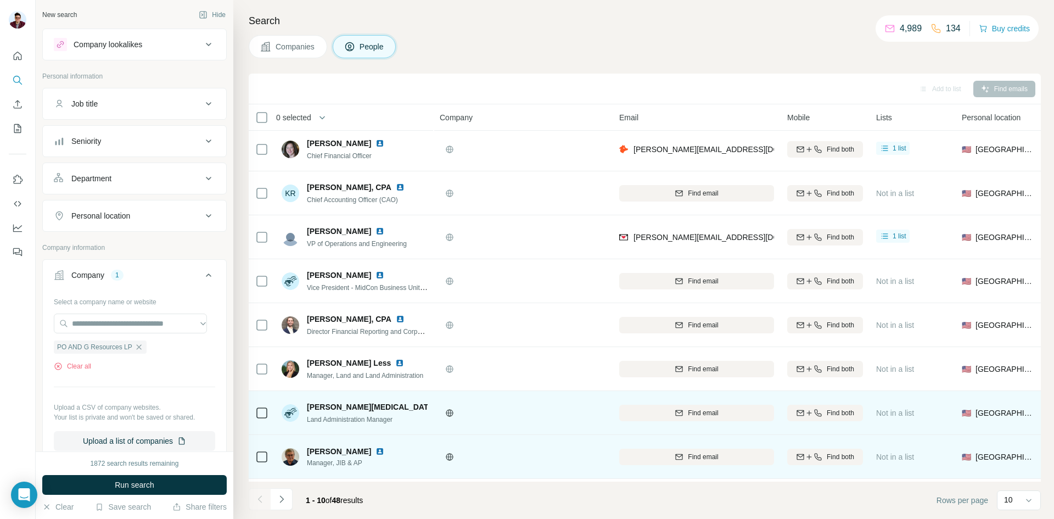
scroll to position [0, 0]
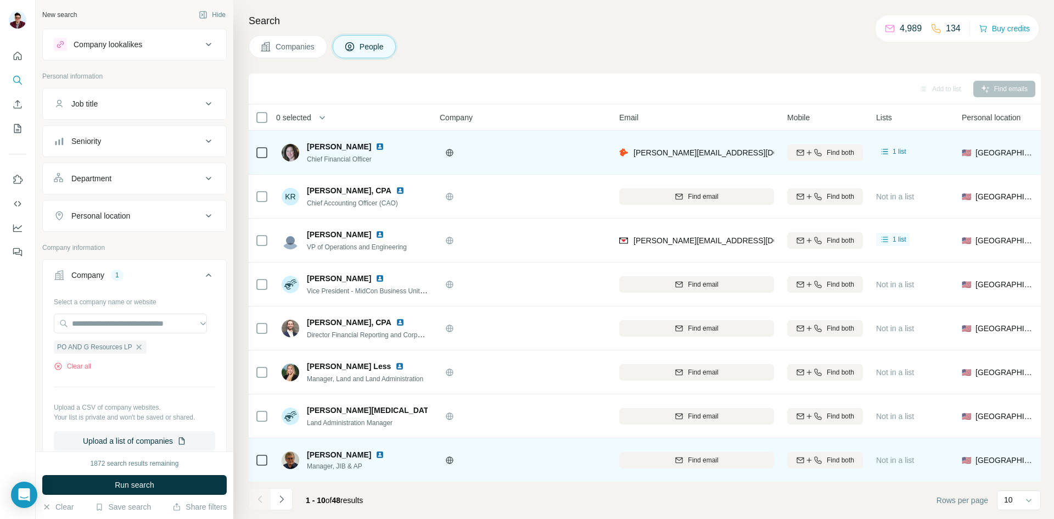
drag, startPoint x: 308, startPoint y: 146, endPoint x: 364, endPoint y: 148, distance: 56.6
click at [364, 148] on span "[PERSON_NAME]" at bounding box center [339, 146] width 64 height 11
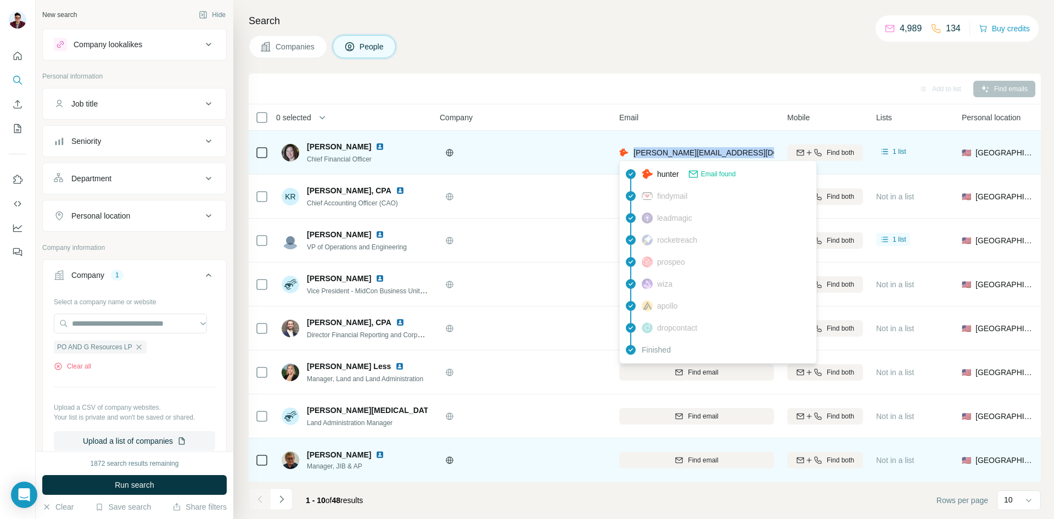
drag, startPoint x: 636, startPoint y: 151, endPoint x: 764, endPoint y: 148, distance: 127.9
click at [764, 148] on span "[PERSON_NAME][EMAIL_ADDRESS][DOMAIN_NAME]" at bounding box center [729, 152] width 193 height 9
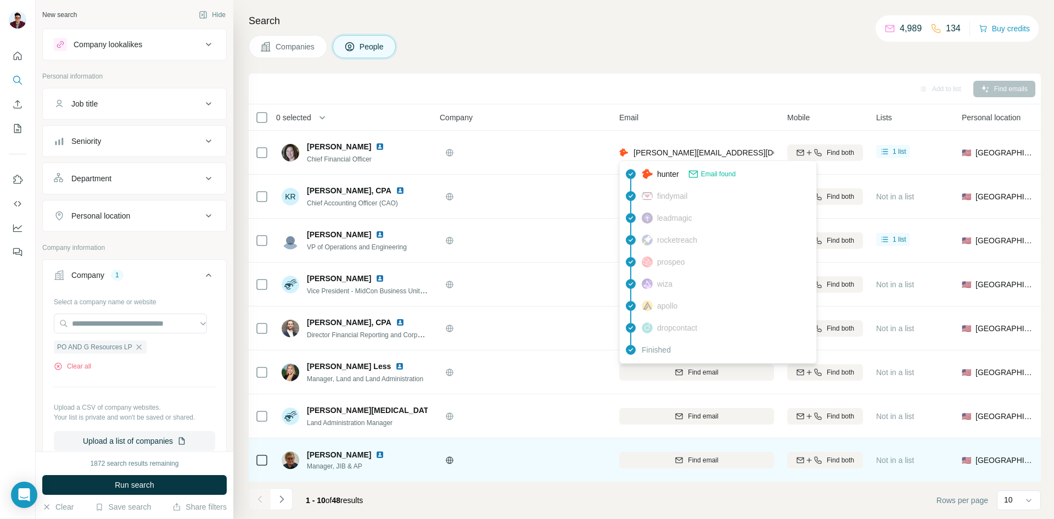
click at [740, 32] on div "Search Companies People Add to list Find emails 0 selected People Company Email…" at bounding box center [643, 259] width 821 height 519
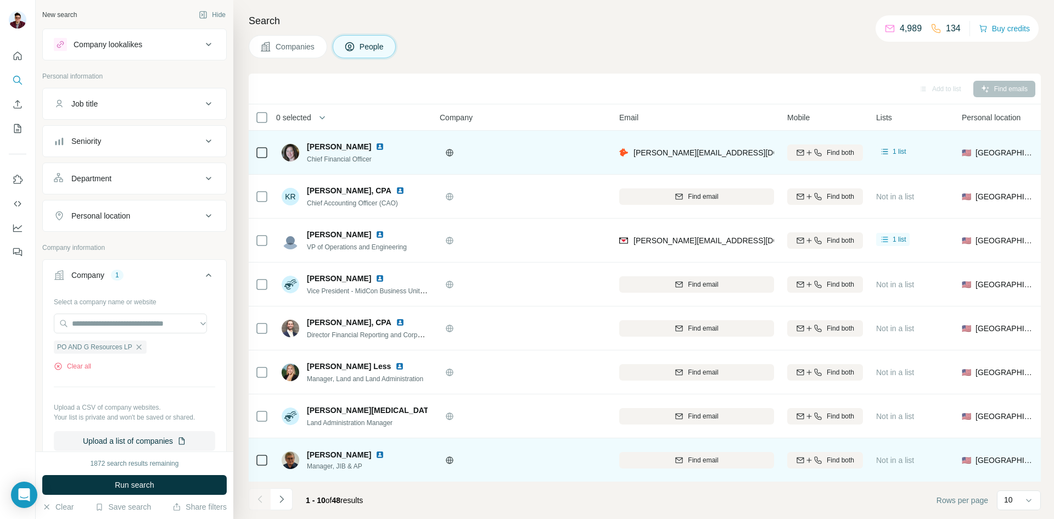
click at [375, 145] on img at bounding box center [379, 146] width 9 height 9
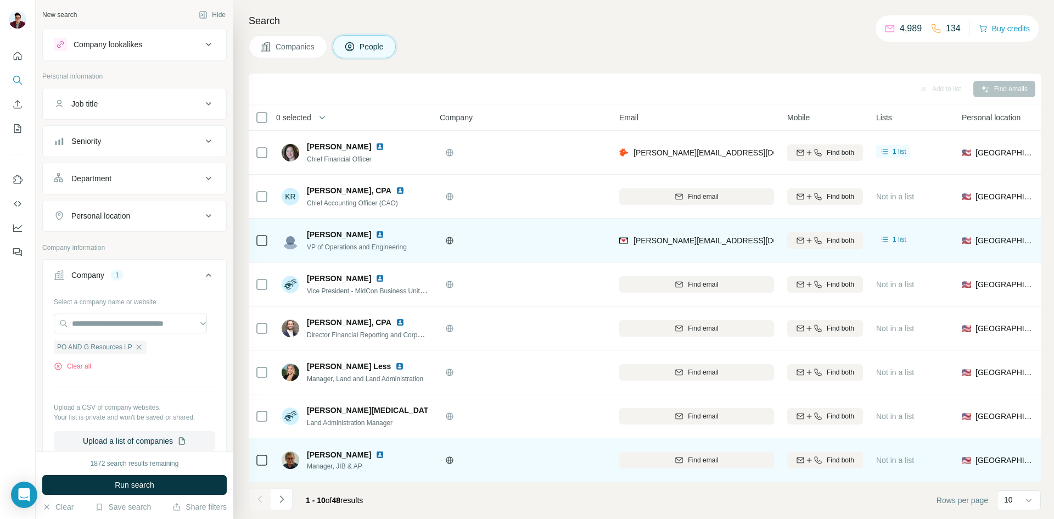
drag, startPoint x: 302, startPoint y: 236, endPoint x: 366, endPoint y: 235, distance: 63.7
click at [366, 235] on div "[PERSON_NAME] VP of Operations and Engineering" at bounding box center [344, 240] width 125 height 23
drag, startPoint x: 307, startPoint y: 247, endPoint x: 418, endPoint y: 244, distance: 111.5
click at [418, 244] on div "[PERSON_NAME] VP of Operations and Engineering" at bounding box center [355, 240] width 146 height 30
click at [376, 234] on img at bounding box center [379, 234] width 9 height 9
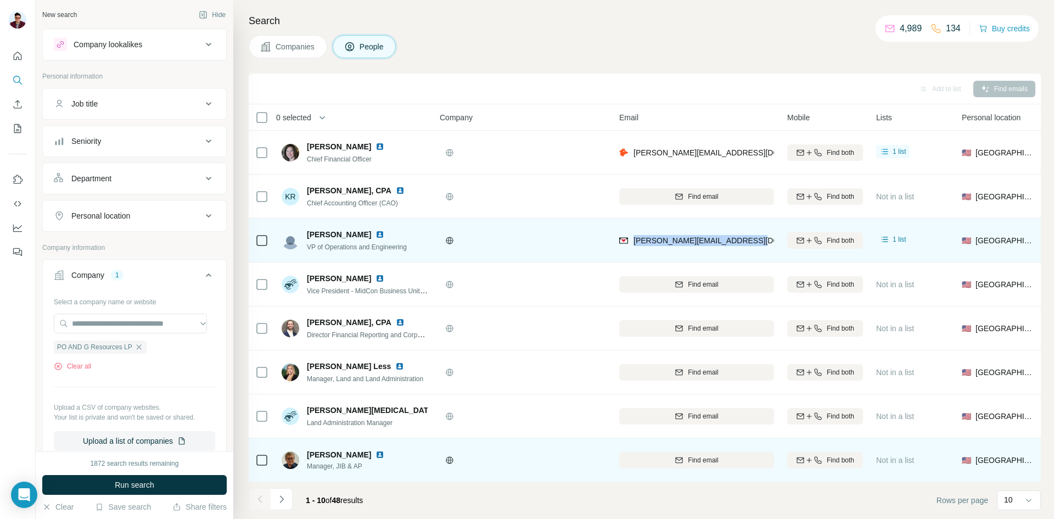
drag, startPoint x: 632, startPoint y: 242, endPoint x: 757, endPoint y: 235, distance: 125.9
click at [757, 235] on div "[PERSON_NAME][EMAIL_ADDRESS][DOMAIN_NAME]" at bounding box center [696, 240] width 155 height 30
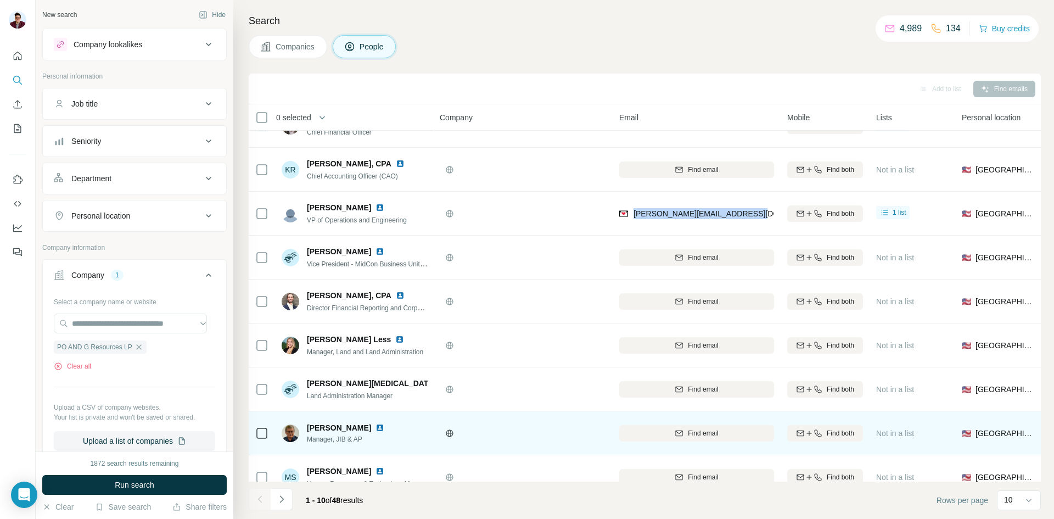
scroll to position [94, 0]
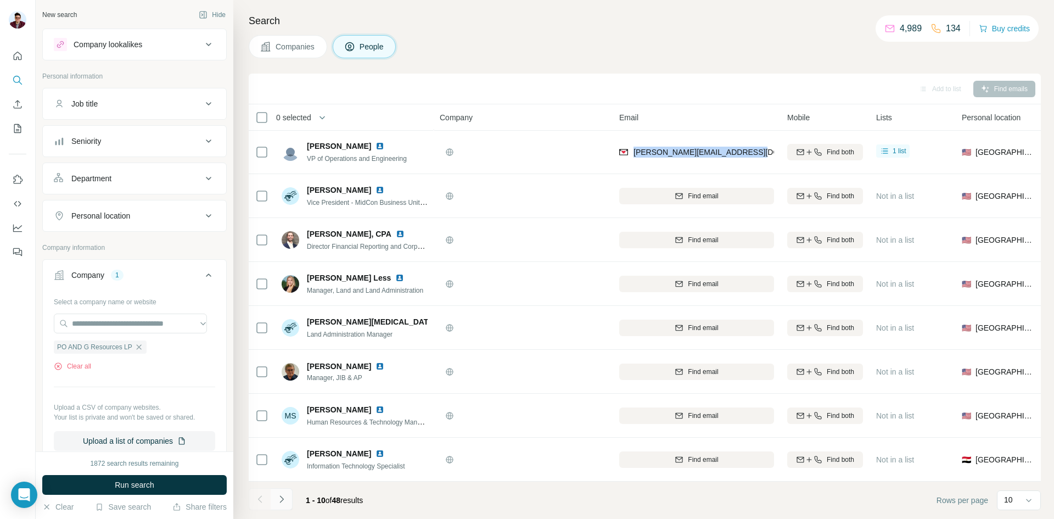
click at [287, 502] on icon "Navigate to next page" at bounding box center [281, 498] width 11 height 11
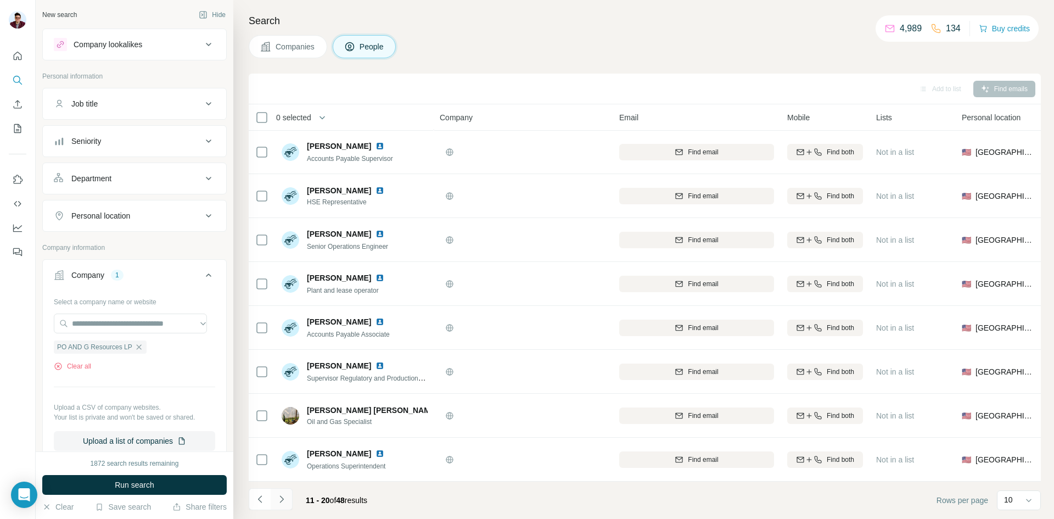
click at [287, 502] on icon "Navigate to next page" at bounding box center [281, 498] width 11 height 11
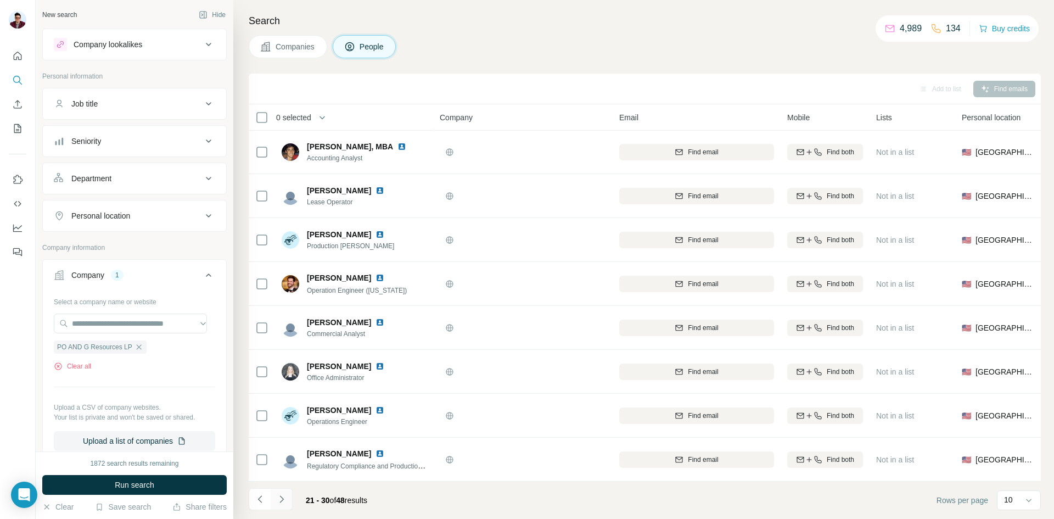
click at [287, 502] on icon "Navigate to next page" at bounding box center [281, 498] width 11 height 11
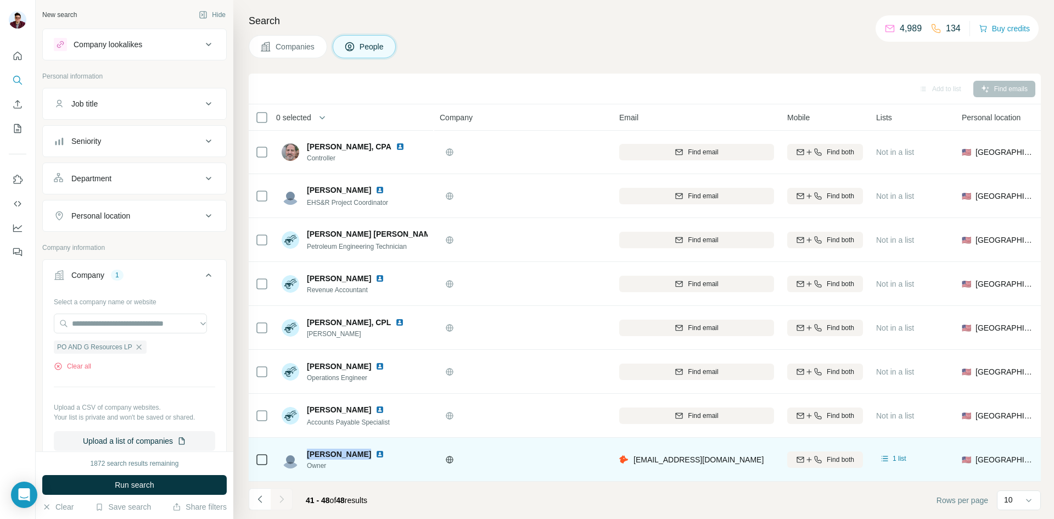
drag, startPoint x: 309, startPoint y: 450, endPoint x: 354, endPoint y: 448, distance: 45.1
click at [354, 448] on span "[PERSON_NAME]" at bounding box center [339, 453] width 64 height 11
click at [375, 450] on img at bounding box center [379, 454] width 9 height 9
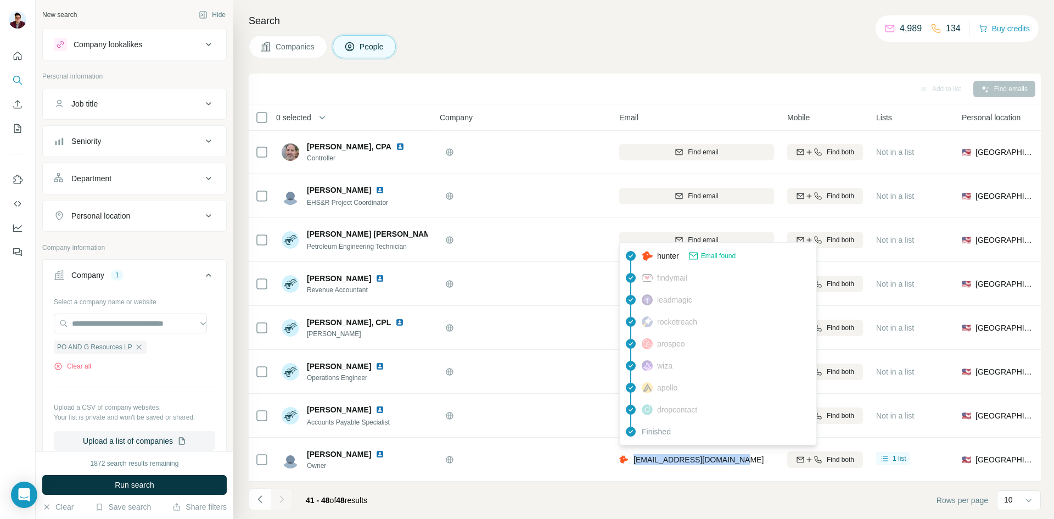
drag, startPoint x: 739, startPoint y: 454, endPoint x: 632, endPoint y: 460, distance: 106.6
click at [632, 460] on div "[EMAIL_ADDRESS][DOMAIN_NAME]" at bounding box center [696, 459] width 155 height 30
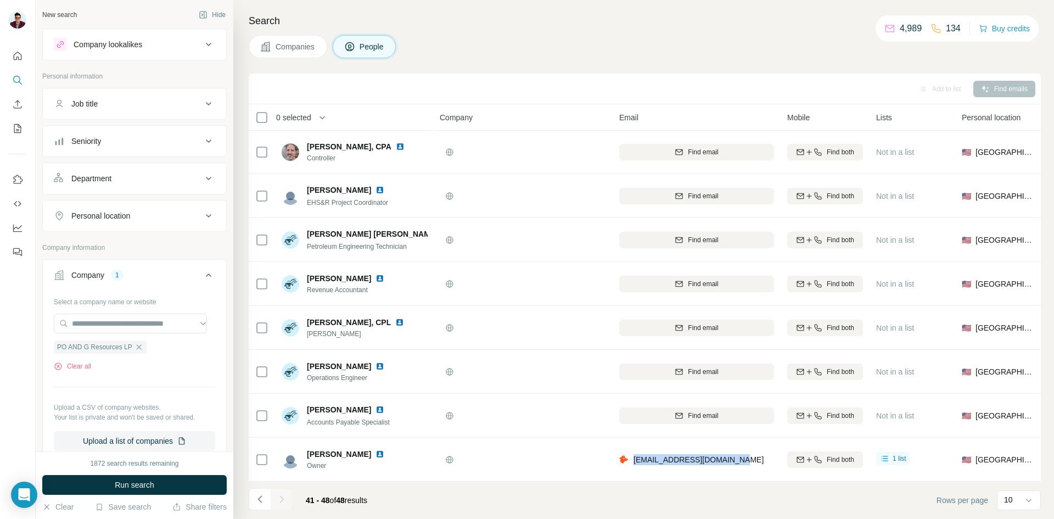
click at [283, 42] on span "Companies" at bounding box center [296, 46] width 40 height 11
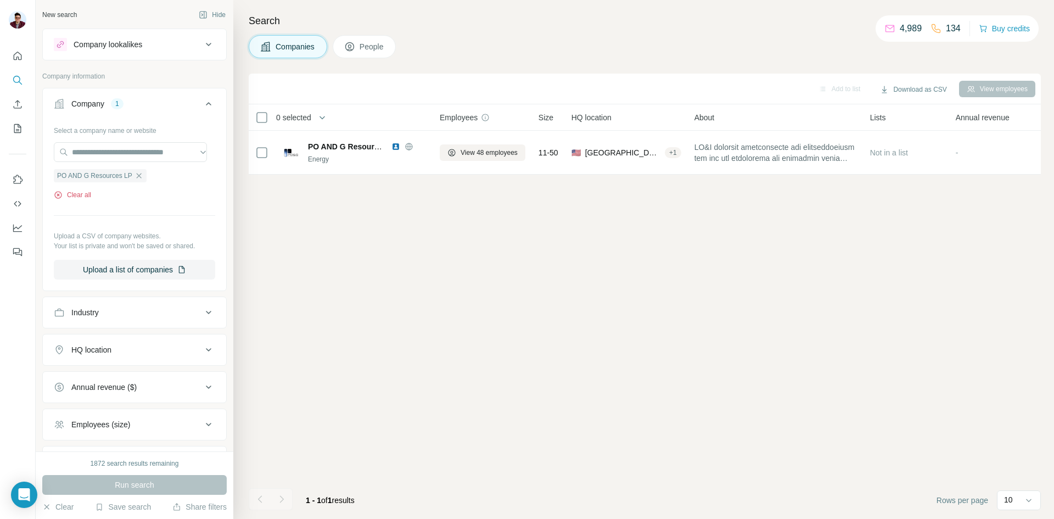
click at [55, 192] on icon "button" at bounding box center [58, 194] width 9 height 9
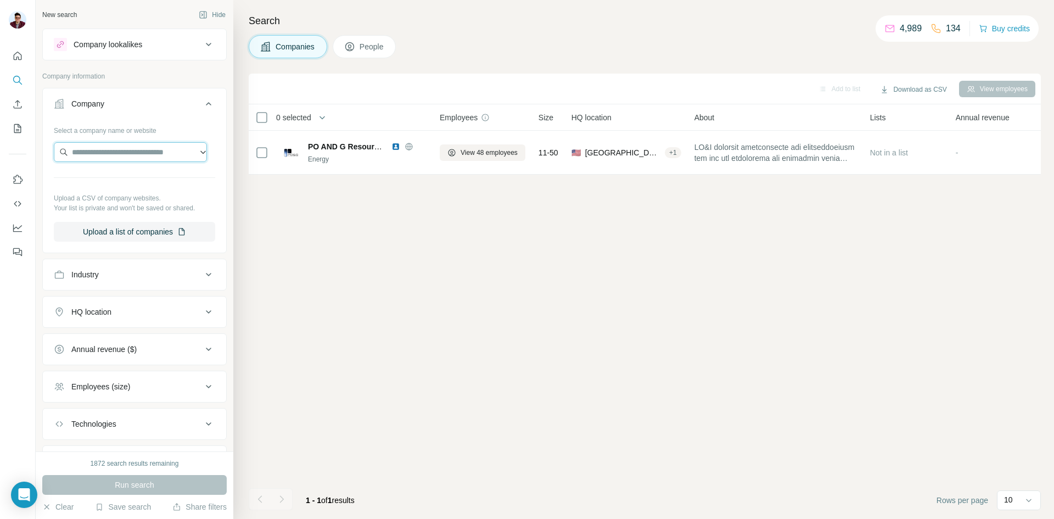
click at [124, 152] on input "text" at bounding box center [130, 152] width 153 height 20
paste input "**********"
type input "**********"
click at [131, 192] on p "[DOMAIN_NAME]" at bounding box center [122, 187] width 74 height 10
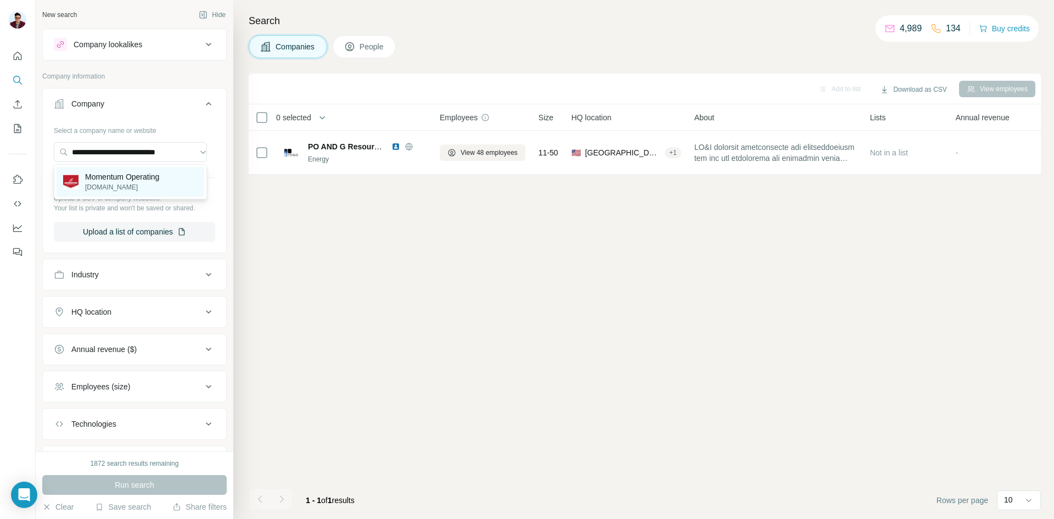
scroll to position [0, 0]
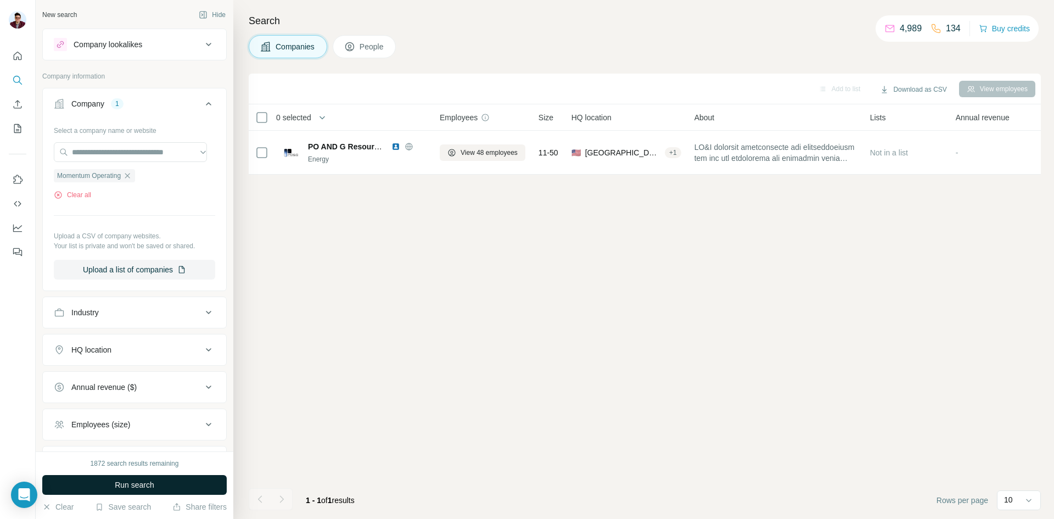
click at [138, 489] on span "Run search" at bounding box center [135, 484] width 40 height 11
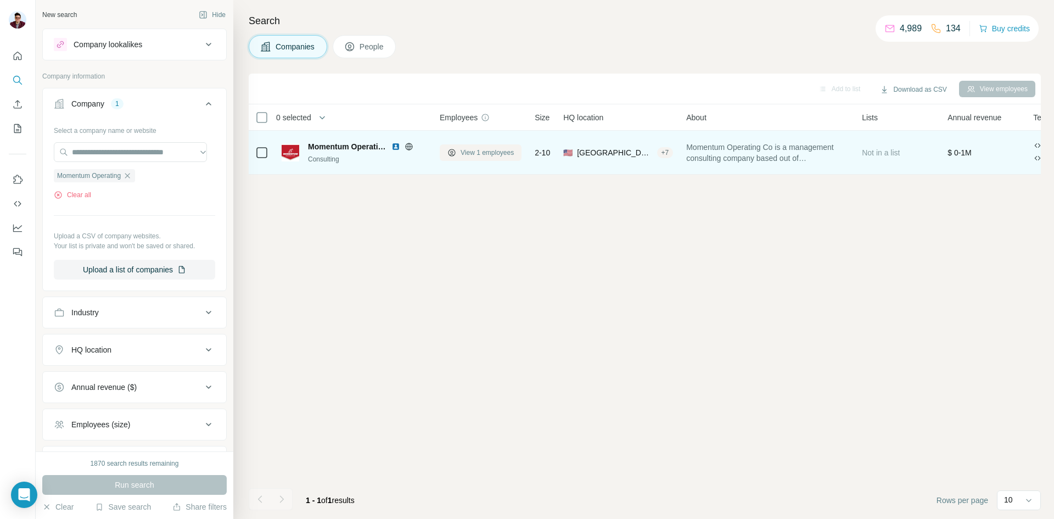
click at [472, 155] on span "View 1 employees" at bounding box center [487, 153] width 53 height 10
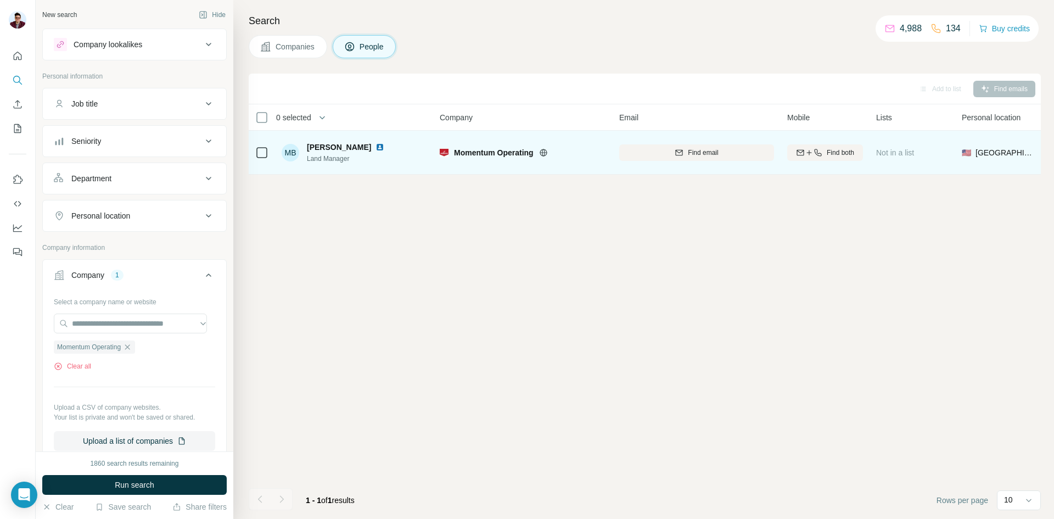
click at [377, 147] on img at bounding box center [379, 147] width 9 height 9
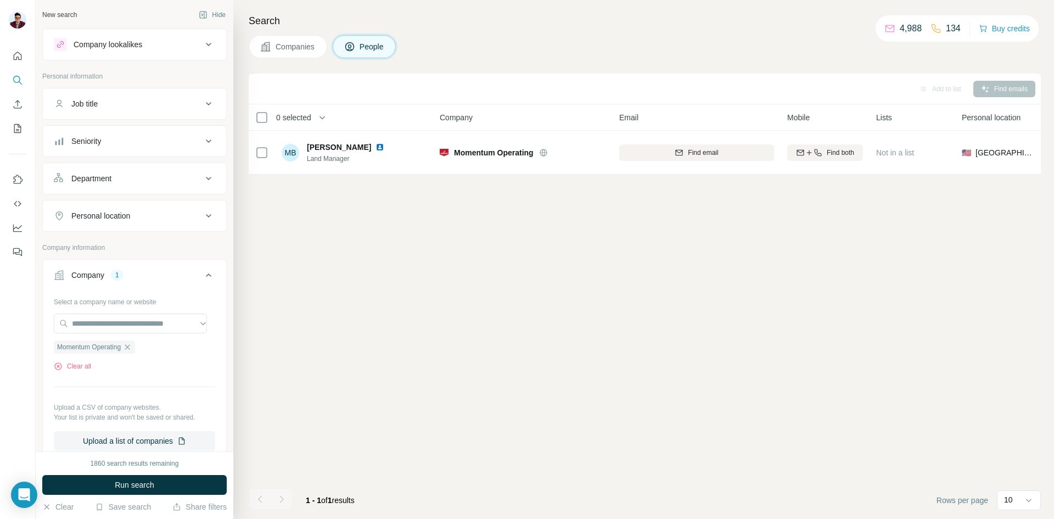
click at [281, 45] on span "Companies" at bounding box center [296, 46] width 40 height 11
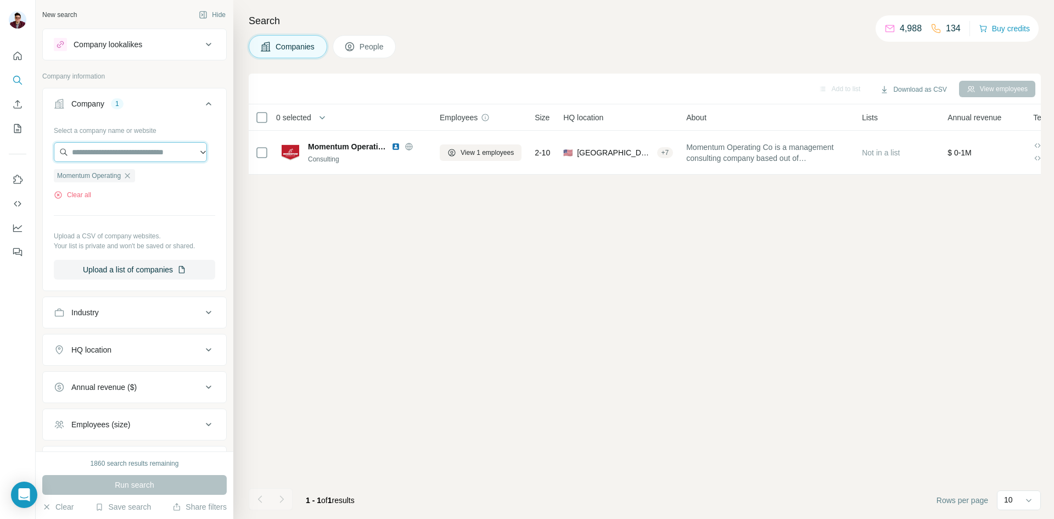
click at [102, 151] on input "text" at bounding box center [130, 152] width 153 height 20
paste input "**********"
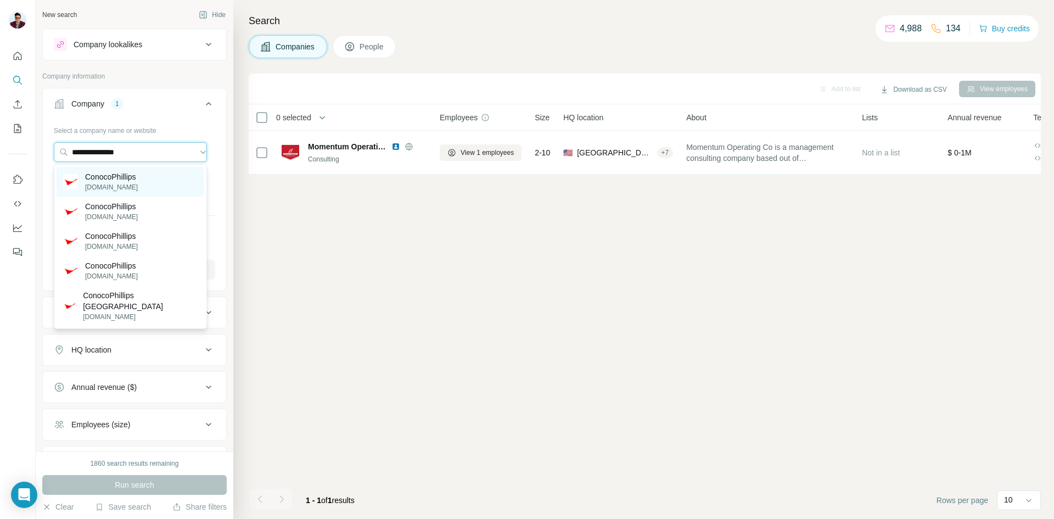
type input "**********"
click at [171, 184] on div "ConocoPhillips [DOMAIN_NAME]" at bounding box center [131, 182] width 148 height 30
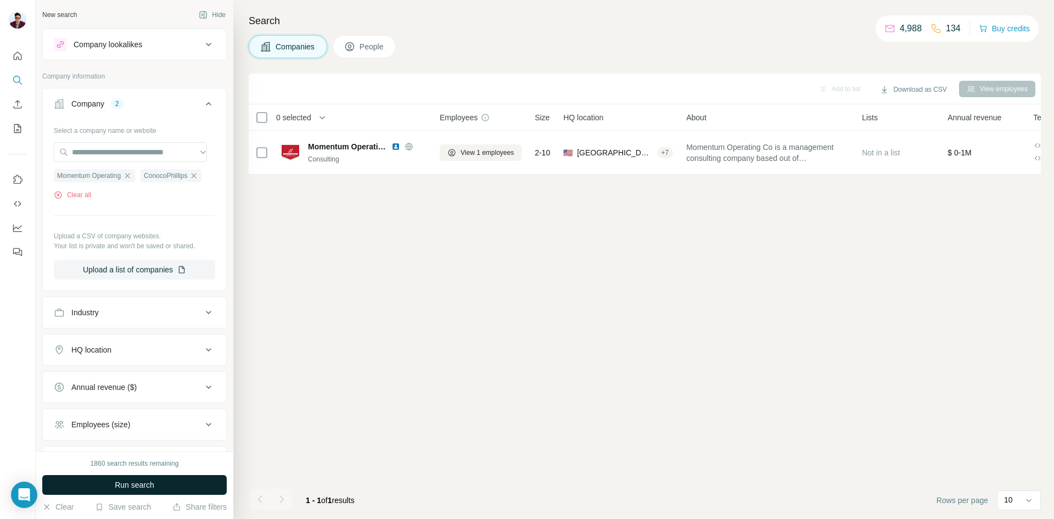
click at [146, 482] on span "Run search" at bounding box center [135, 484] width 40 height 11
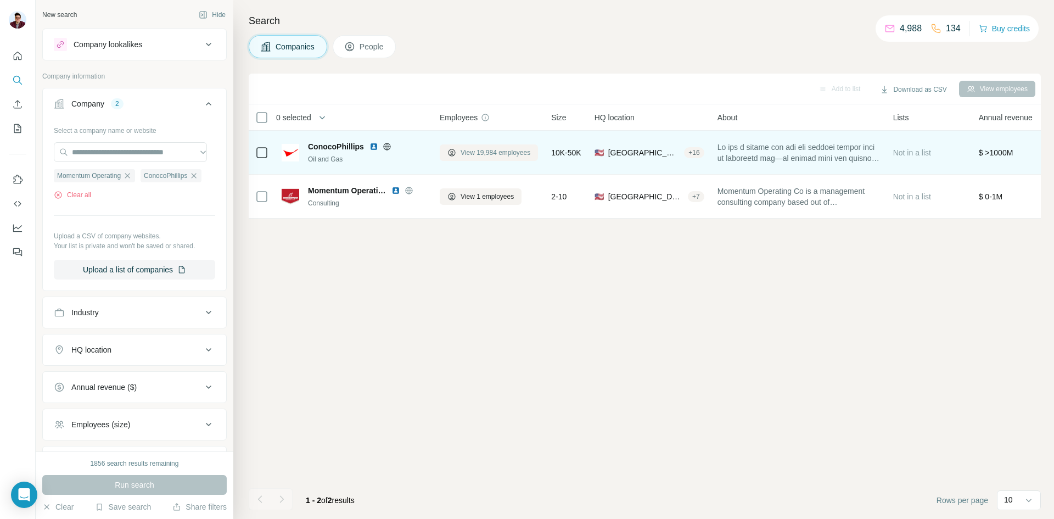
click at [493, 154] on span "View 19,984 employees" at bounding box center [496, 153] width 70 height 10
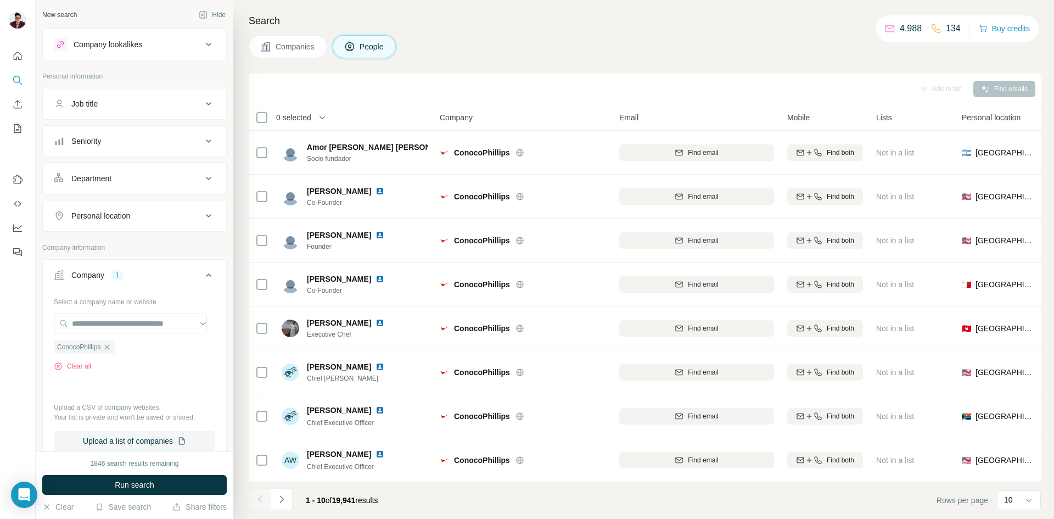
click at [299, 50] on span "Companies" at bounding box center [296, 46] width 40 height 11
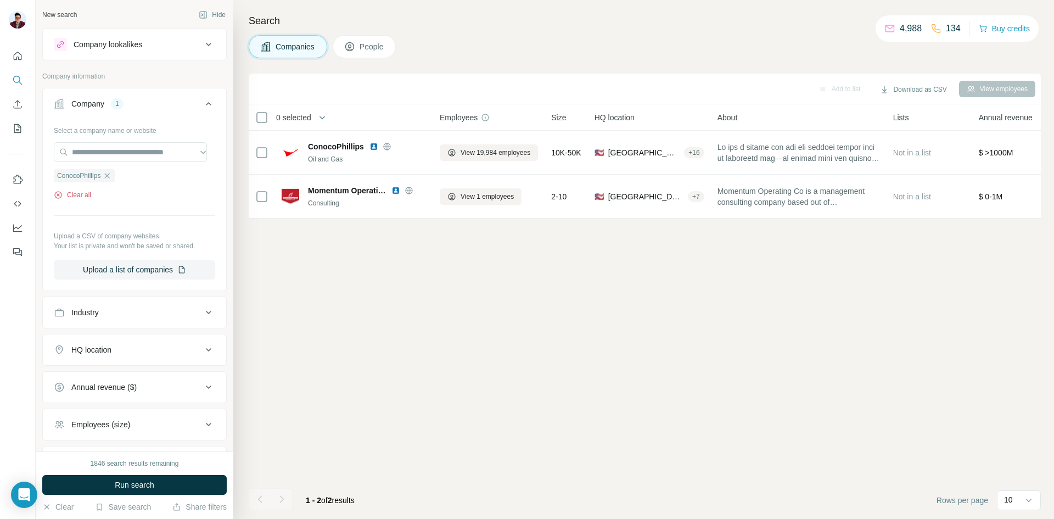
click at [56, 197] on icon "button" at bounding box center [58, 194] width 9 height 9
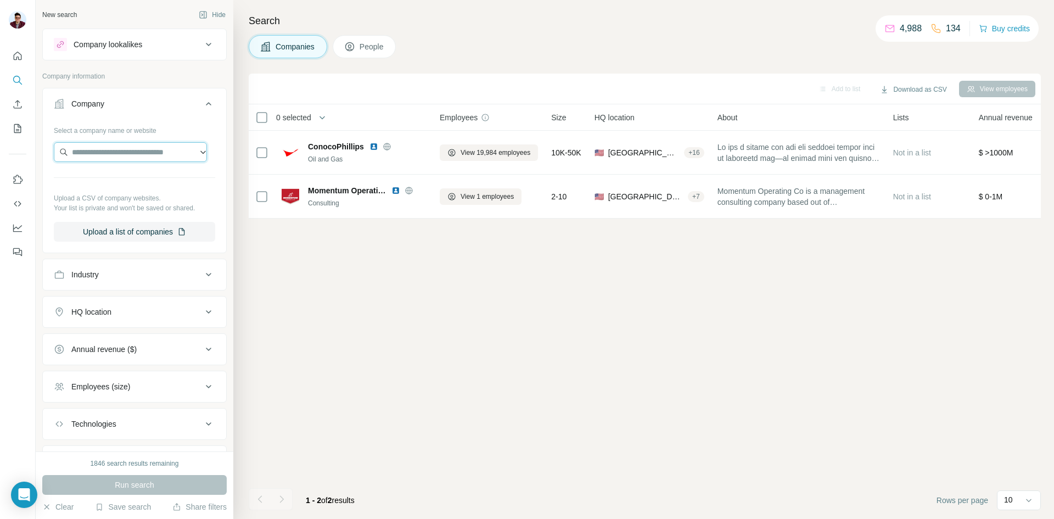
click at [101, 152] on input "text" at bounding box center [130, 152] width 153 height 20
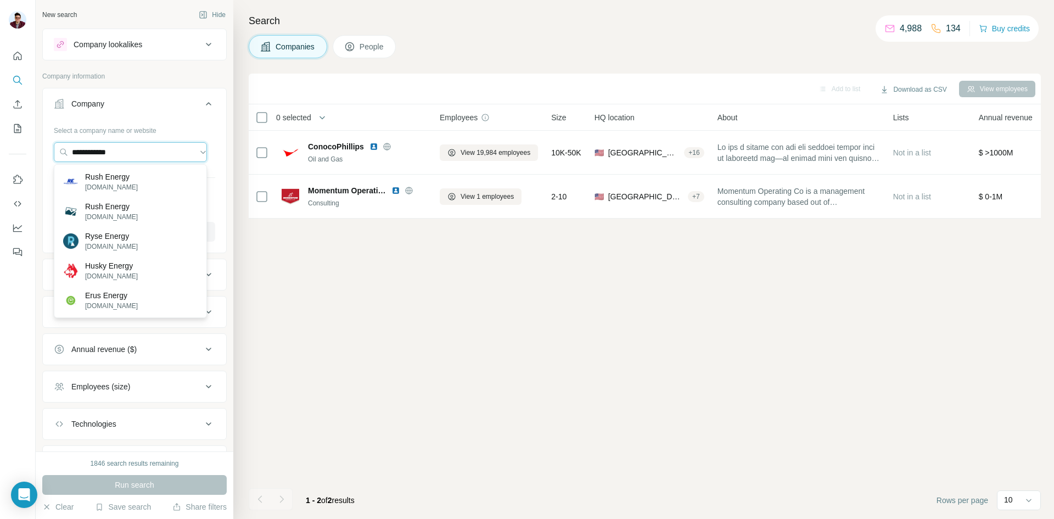
type input "**********"
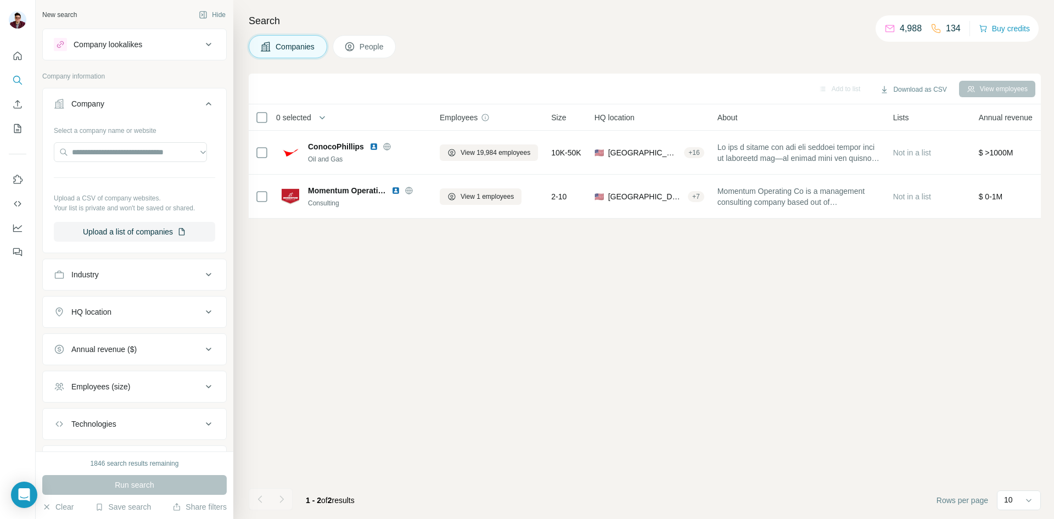
click at [202, 103] on icon at bounding box center [208, 103] width 13 height 13
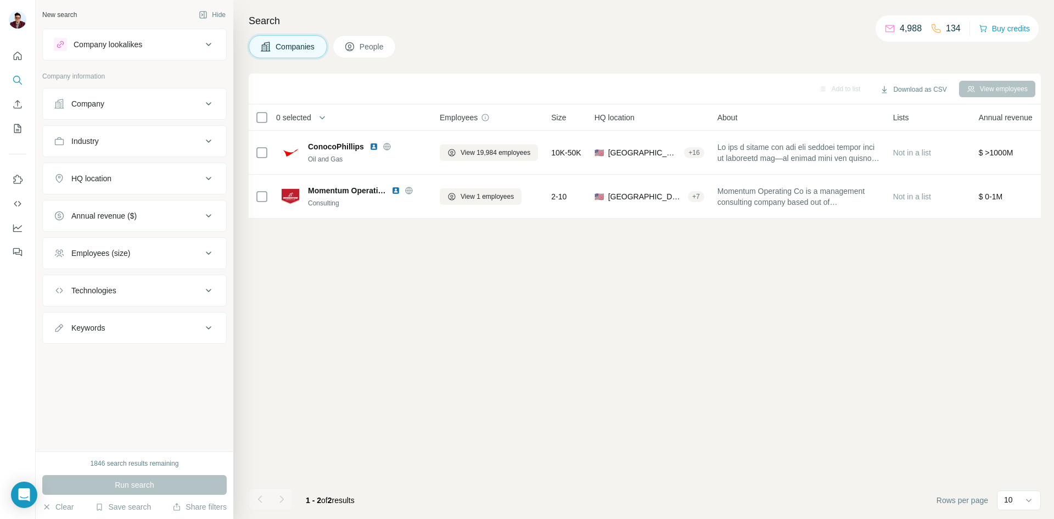
click at [197, 106] on div "Company" at bounding box center [128, 103] width 148 height 11
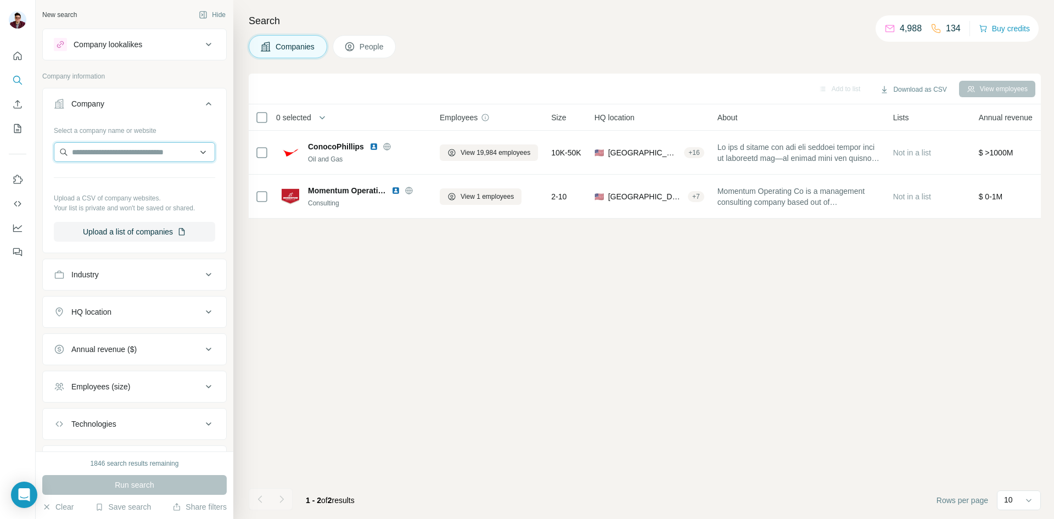
click at [109, 146] on input "text" at bounding box center [134, 152] width 161 height 20
paste input "**********"
drag, startPoint x: 162, startPoint y: 157, endPoint x: 0, endPoint y: 169, distance: 162.3
click at [0, 169] on div "**********" at bounding box center [527, 259] width 1054 height 519
paste input "**********"
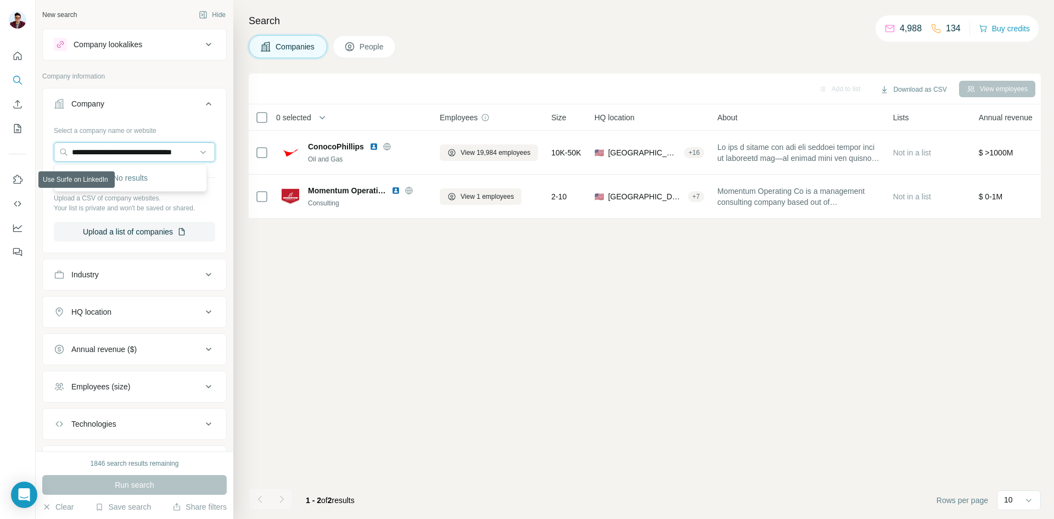
scroll to position [0, 26]
type input "**********"
click at [127, 184] on p "[DOMAIN_NAME]" at bounding box center [122, 187] width 75 height 10
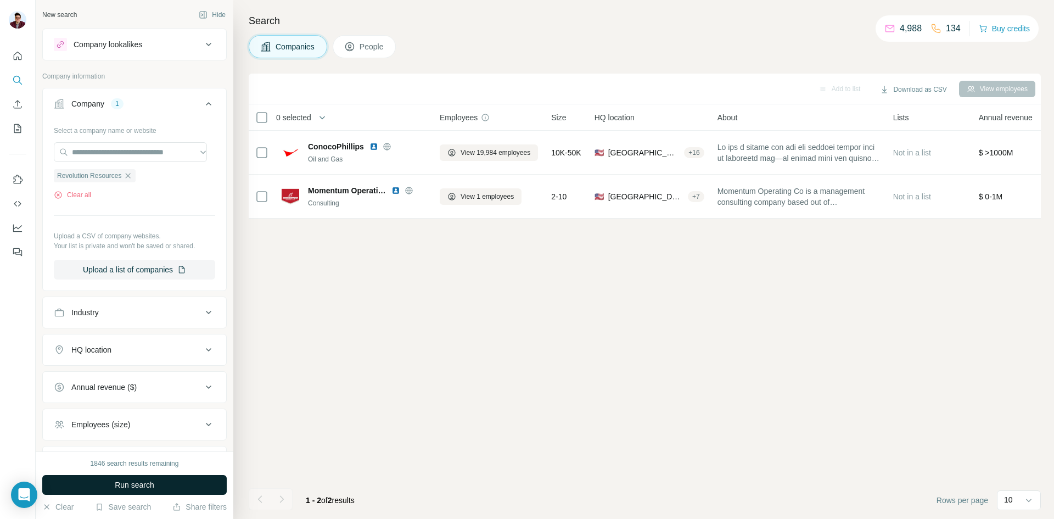
click at [115, 479] on button "Run search" at bounding box center [134, 485] width 184 height 20
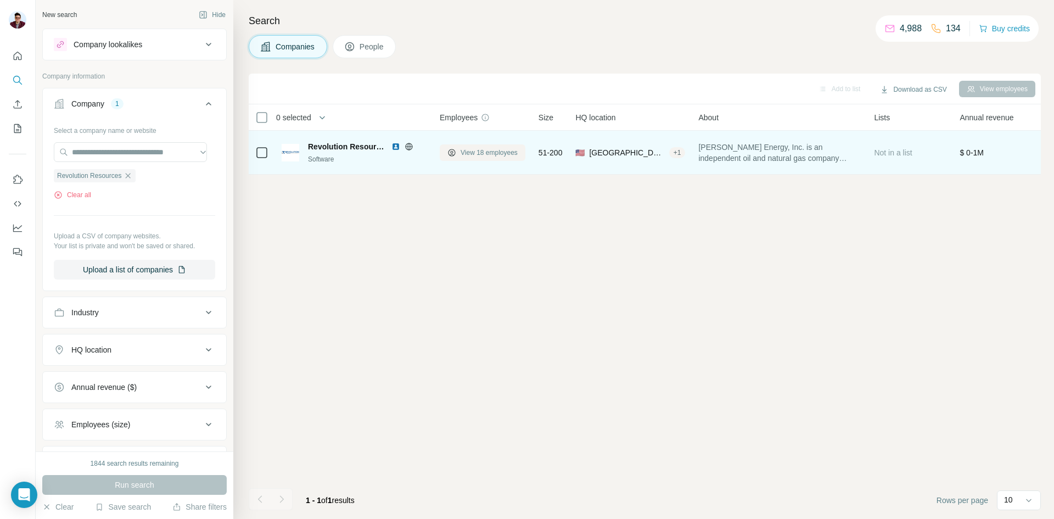
click at [463, 155] on span "View 18 employees" at bounding box center [489, 153] width 57 height 10
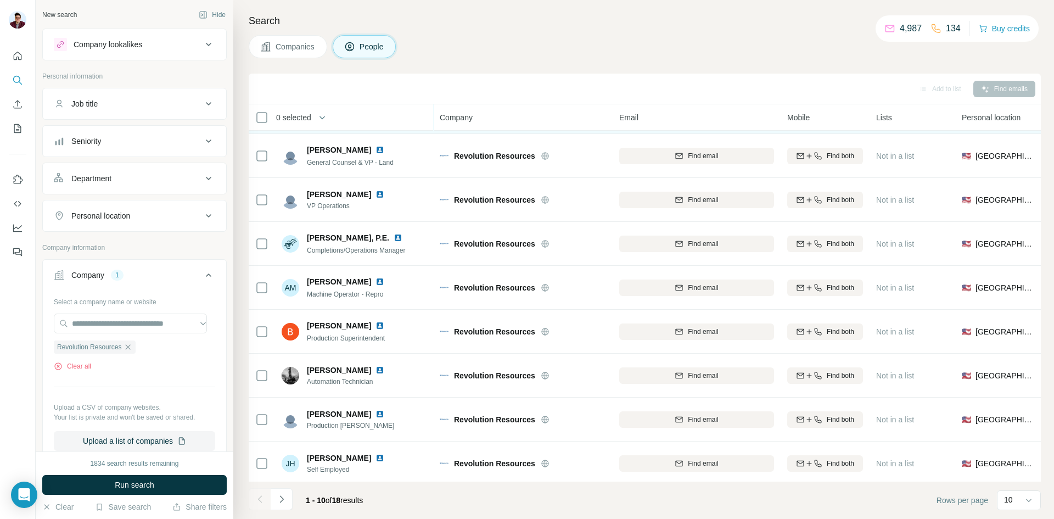
scroll to position [94, 0]
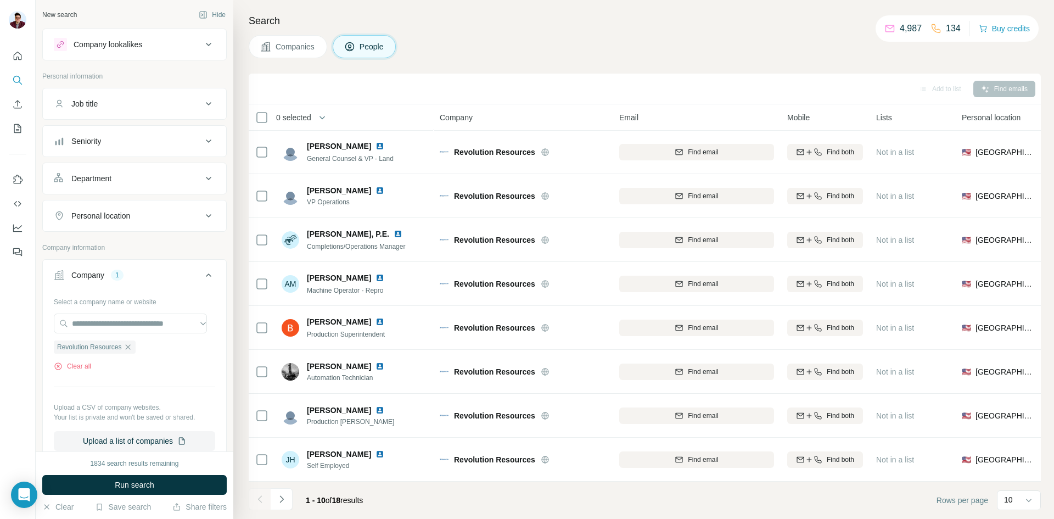
click at [282, 502] on icon "Navigate to next page" at bounding box center [281, 498] width 11 height 11
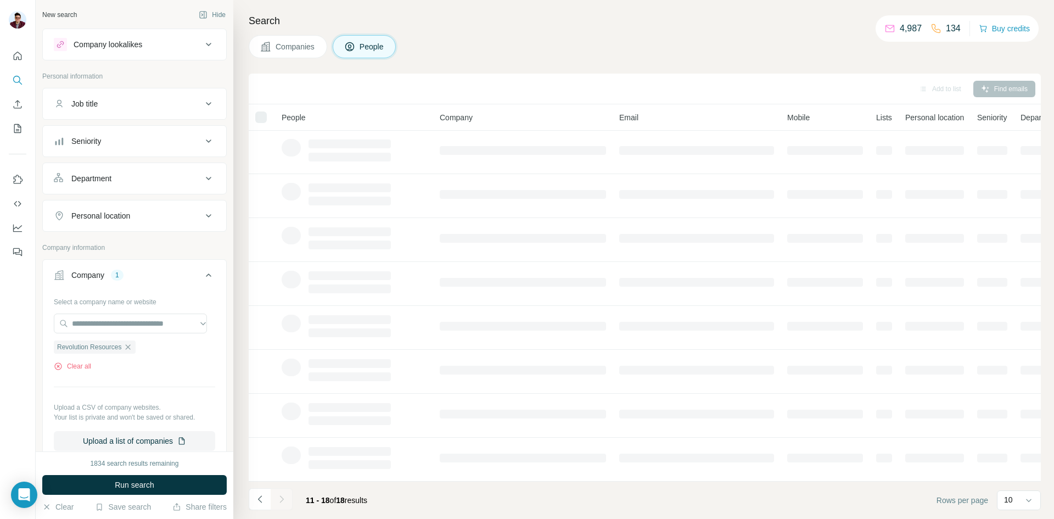
scroll to position [6, 0]
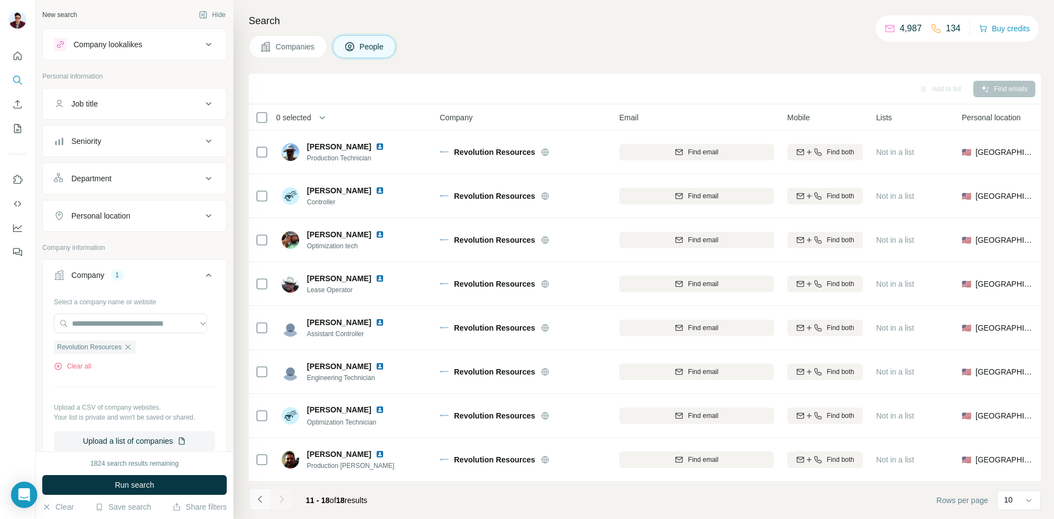
click at [265, 501] on icon "Navigate to previous page" at bounding box center [260, 498] width 11 height 11
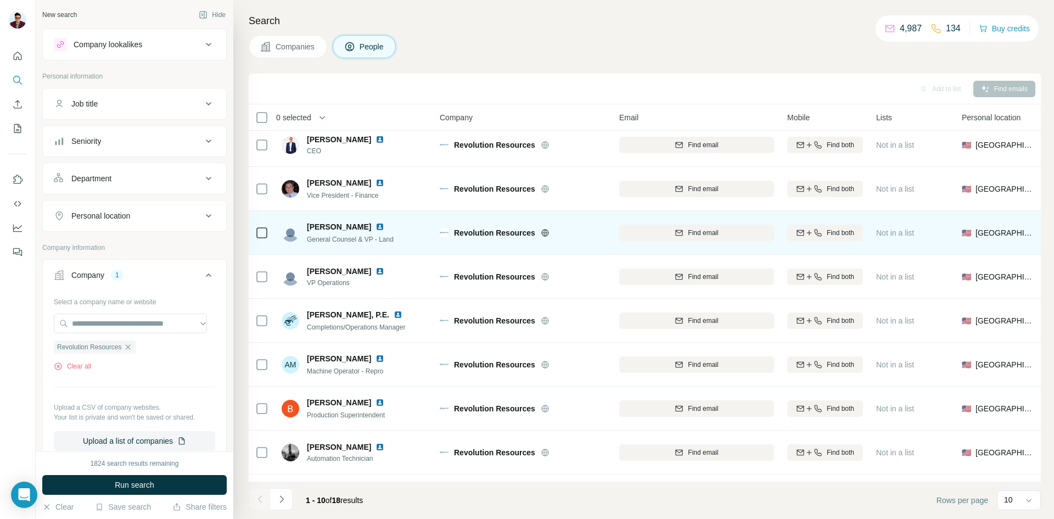
scroll to position [0, 0]
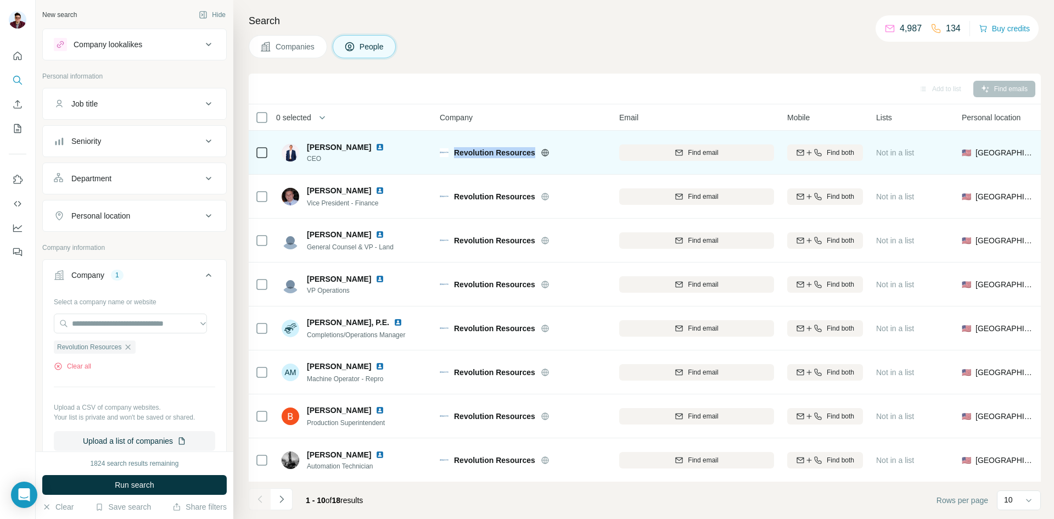
drag, startPoint x: 454, startPoint y: 149, endPoint x: 534, endPoint y: 149, distance: 79.0
click at [534, 149] on span "Revolution Resources" at bounding box center [494, 152] width 81 height 11
click at [378, 147] on img at bounding box center [379, 147] width 9 height 9
click at [684, 158] on button "Find email" at bounding box center [696, 152] width 155 height 16
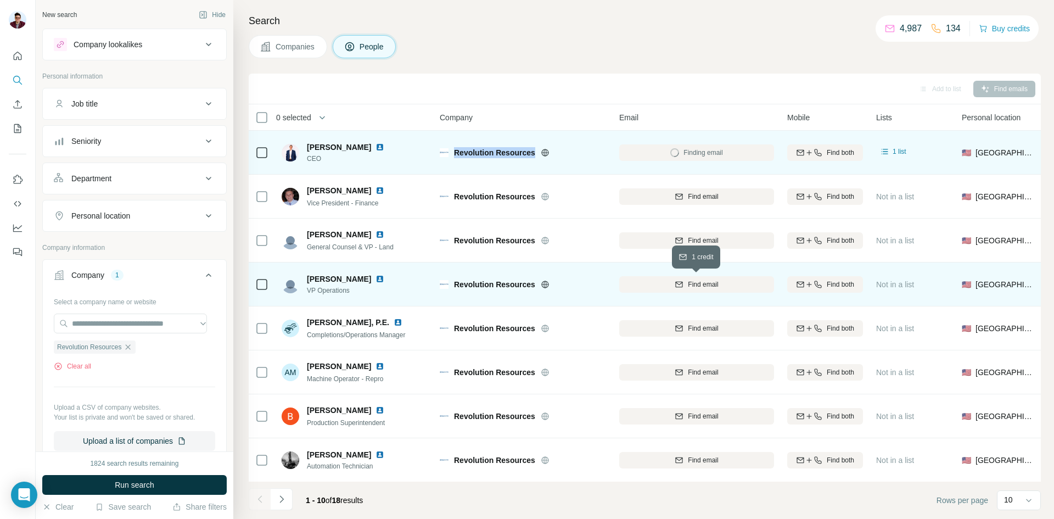
click at [728, 288] on div "Find email" at bounding box center [696, 284] width 155 height 10
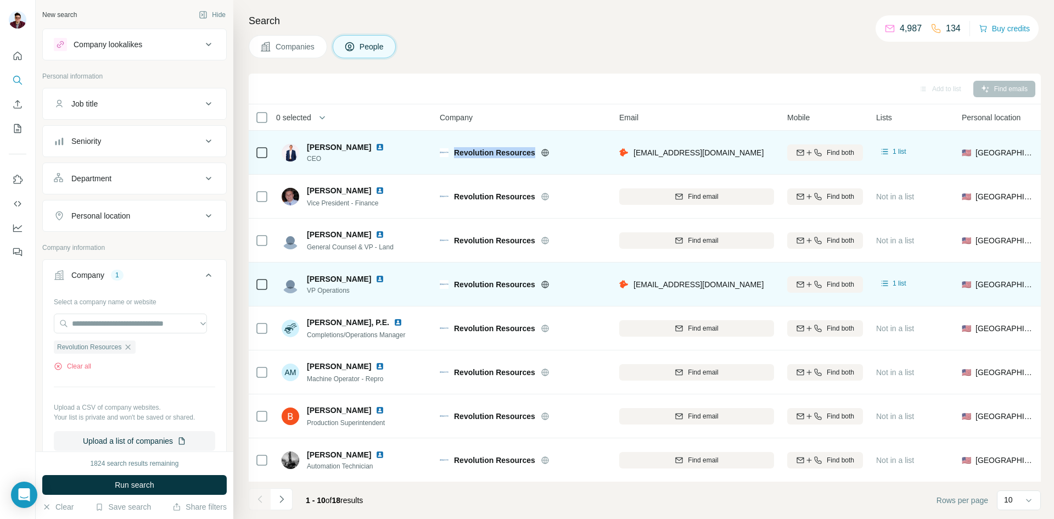
drag, startPoint x: 307, startPoint y: 147, endPoint x: 367, endPoint y: 143, distance: 59.4
click at [367, 143] on span "[PERSON_NAME]" at bounding box center [339, 147] width 64 height 11
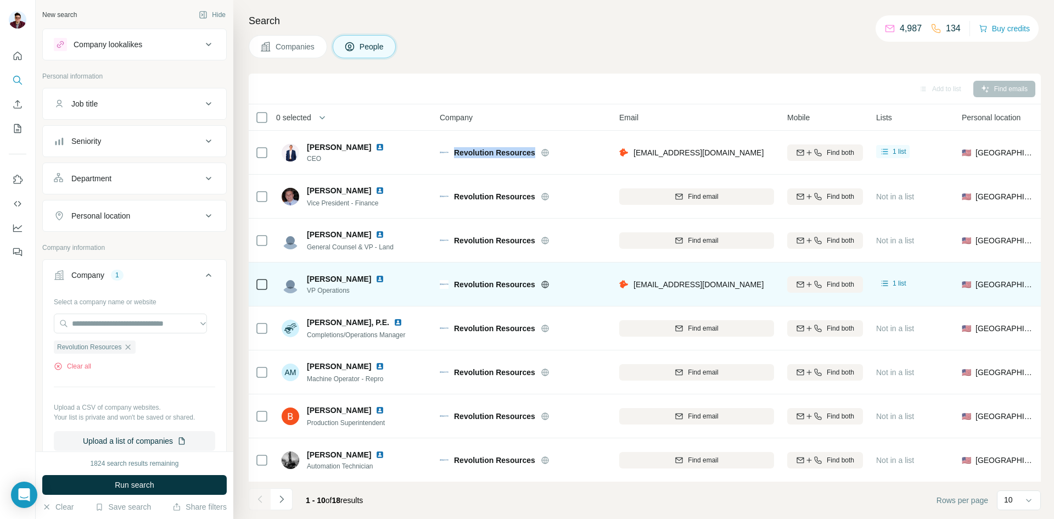
drag, startPoint x: 635, startPoint y: 150, endPoint x: 757, endPoint y: 156, distance: 122.0
click at [757, 156] on div "[EMAIL_ADDRESS][DOMAIN_NAME]" at bounding box center [696, 152] width 155 height 30
click at [377, 281] on img at bounding box center [379, 278] width 9 height 9
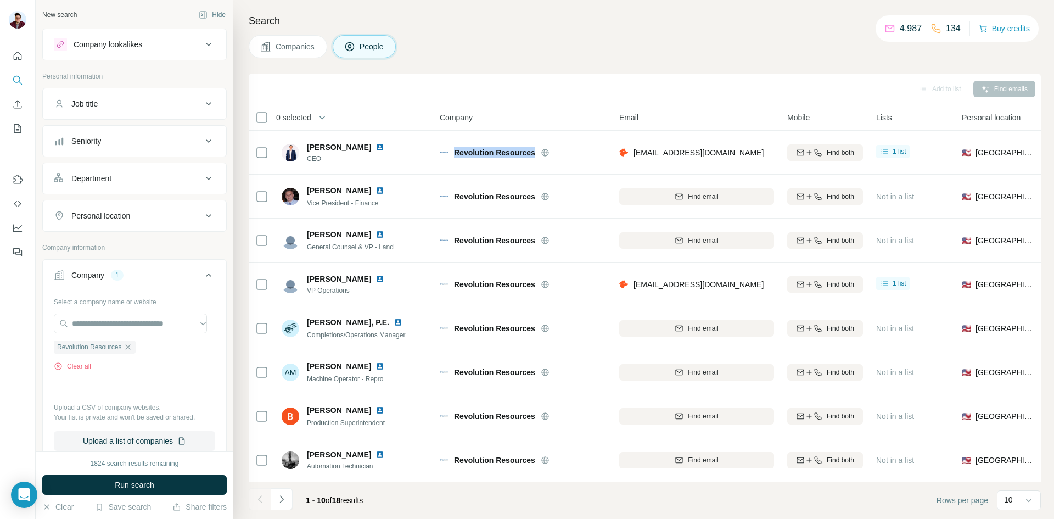
drag, startPoint x: 631, startPoint y: 284, endPoint x: 756, endPoint y: 287, distance: 125.2
click at [756, 287] on div "[EMAIL_ADDRESS][DOMAIN_NAME]" at bounding box center [696, 284] width 155 height 30
drag, startPoint x: 306, startPoint y: 278, endPoint x: 364, endPoint y: 284, distance: 58.5
click at [364, 284] on div "[PERSON_NAME] VP Operations" at bounding box center [340, 284] width 116 height 22
drag, startPoint x: 309, startPoint y: 291, endPoint x: 353, endPoint y: 294, distance: 44.0
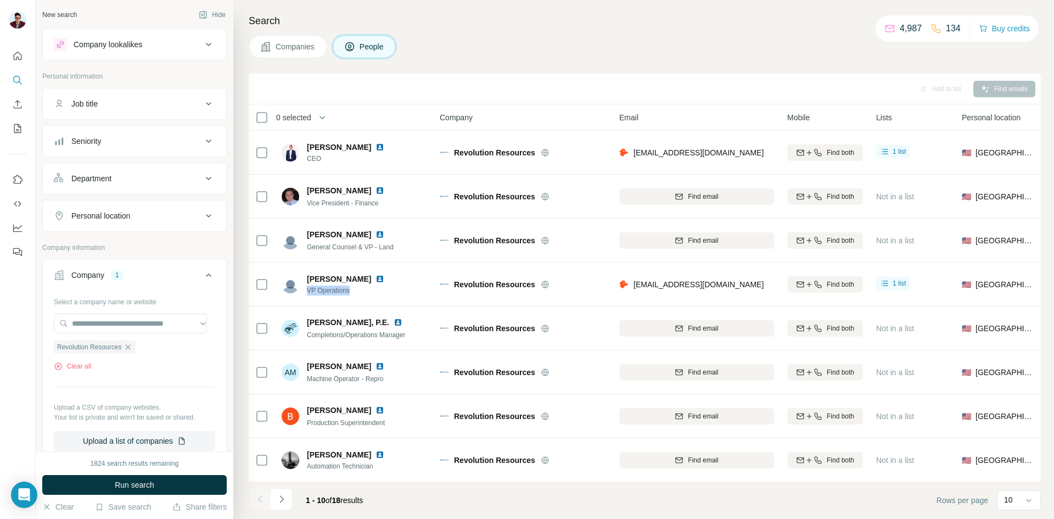
click at [353, 294] on div "[PERSON_NAME] VP Operations" at bounding box center [340, 284] width 116 height 22
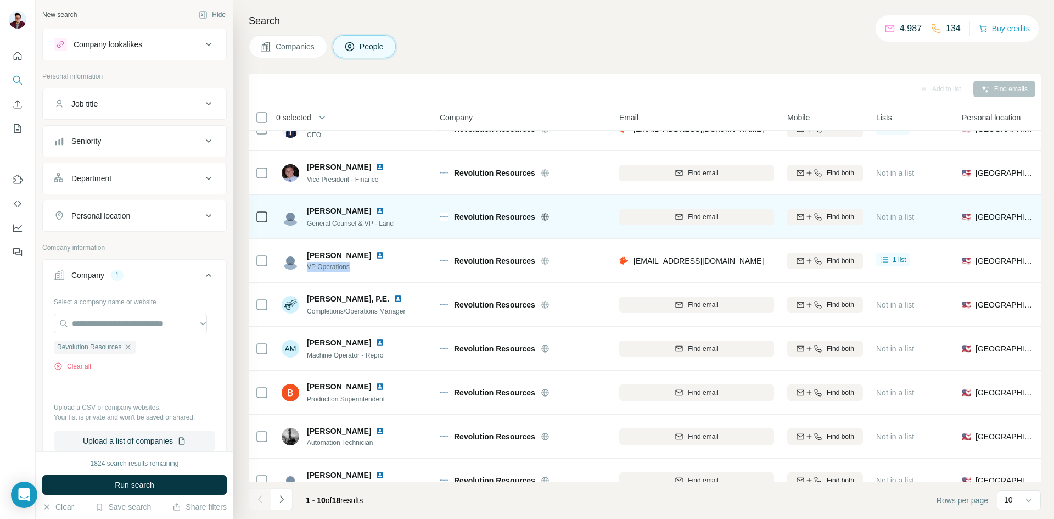
scroll to position [94, 0]
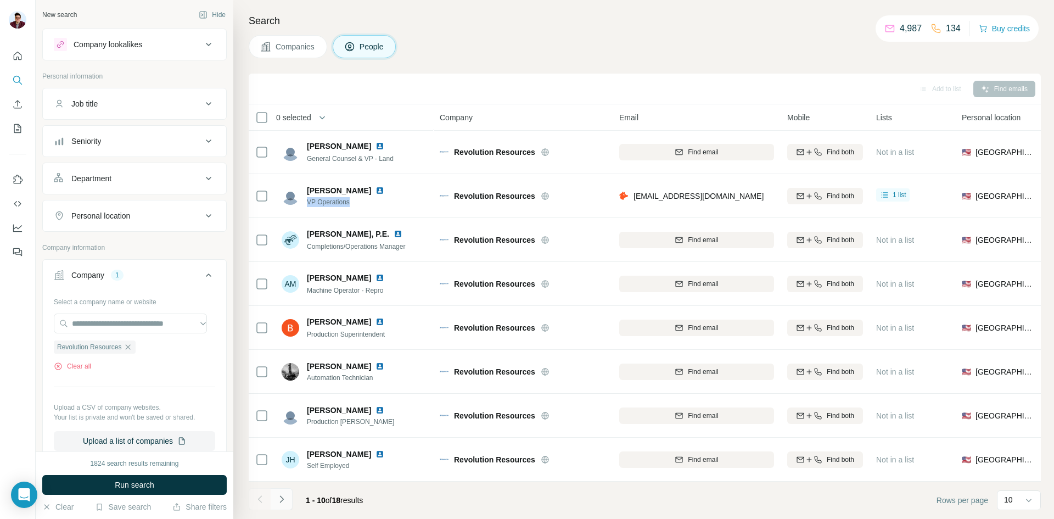
click at [279, 497] on icon "Navigate to next page" at bounding box center [281, 498] width 11 height 11
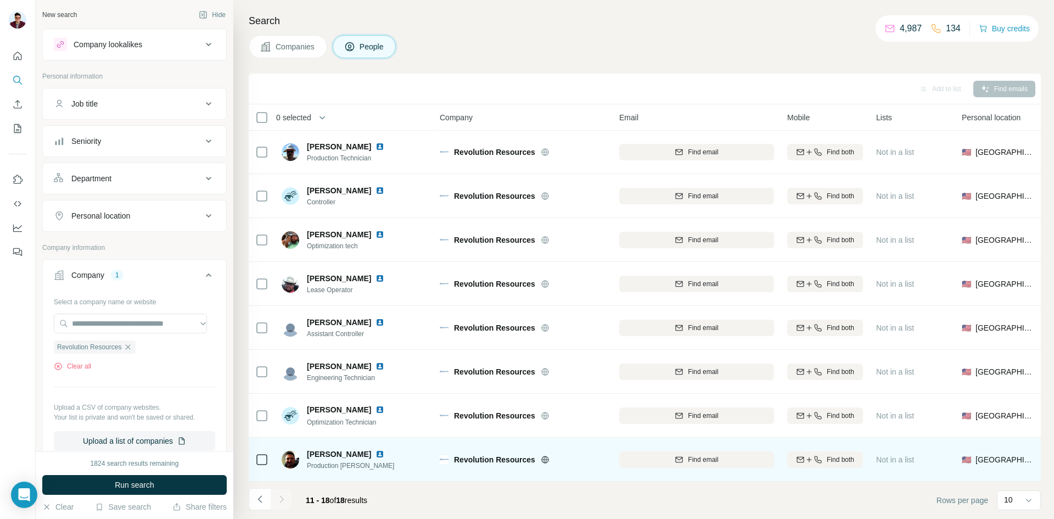
scroll to position [0, 0]
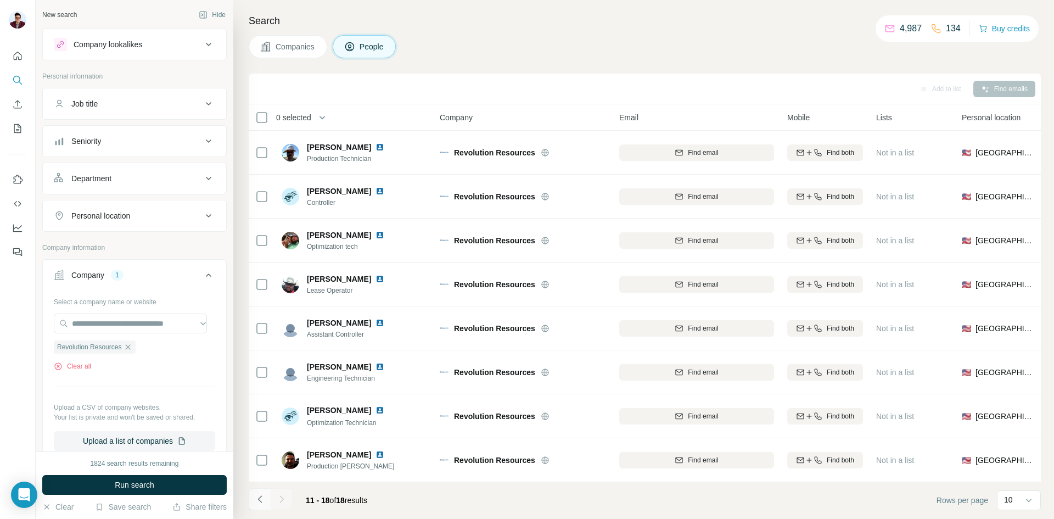
click at [255, 498] on icon "Navigate to previous page" at bounding box center [260, 498] width 11 height 11
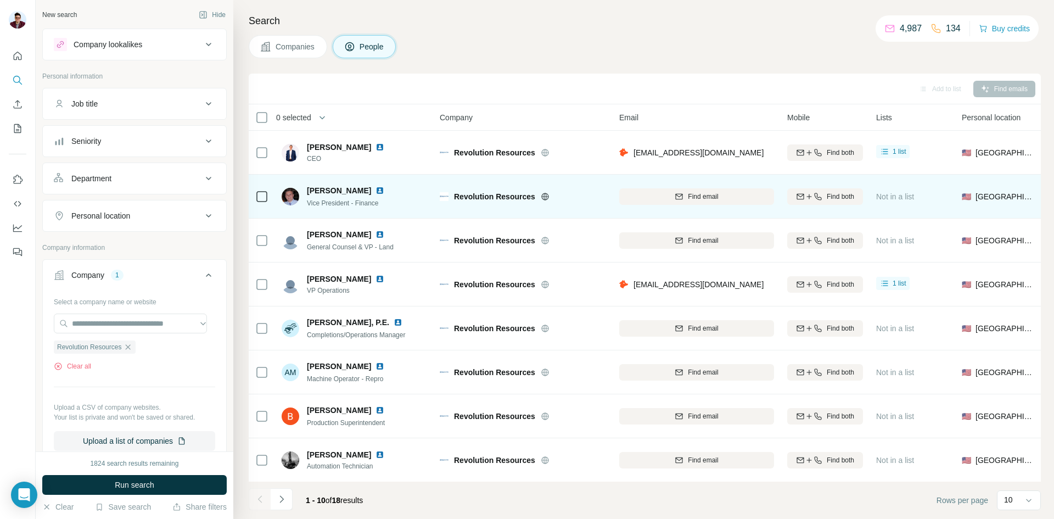
click at [375, 190] on img at bounding box center [379, 190] width 9 height 9
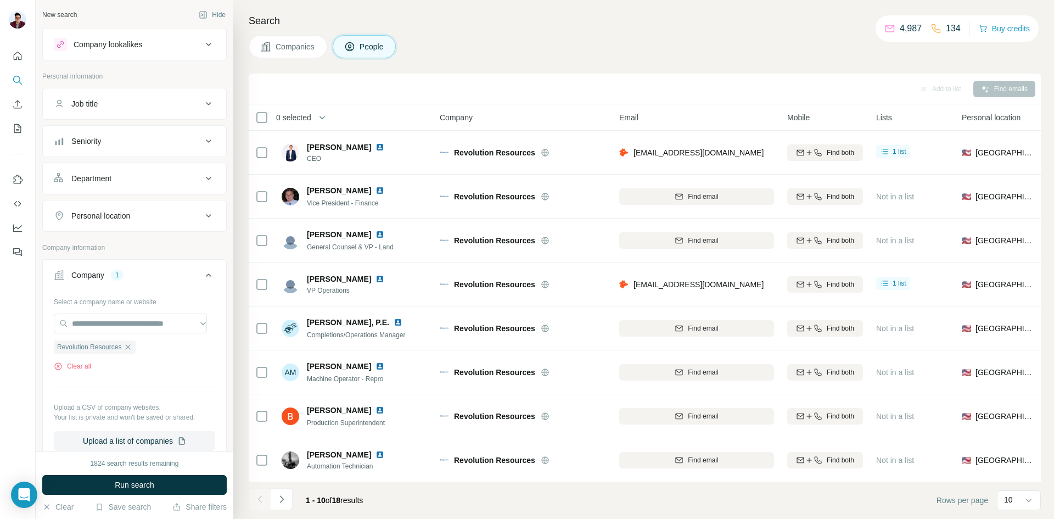
click at [285, 51] on span "Companies" at bounding box center [296, 46] width 40 height 11
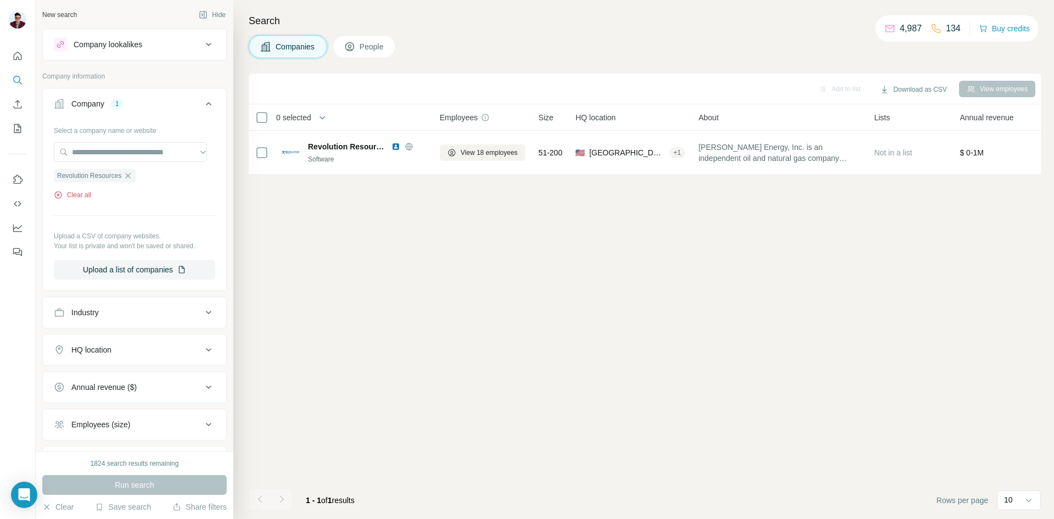
click at [59, 195] on icon "button" at bounding box center [58, 194] width 9 height 9
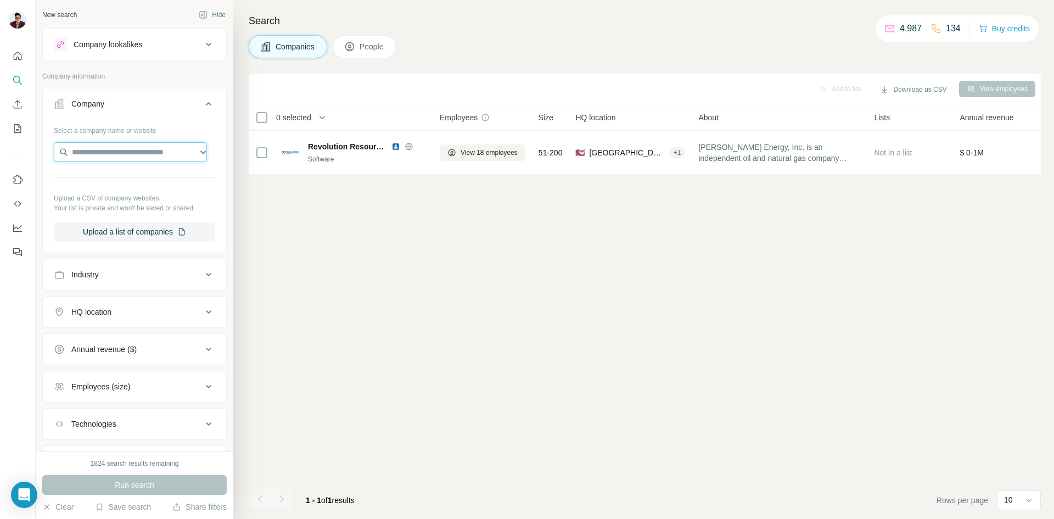
click at [114, 153] on input "text" at bounding box center [130, 152] width 153 height 20
type input "**********"
click at [140, 186] on p "[DOMAIN_NAME]" at bounding box center [126, 187] width 82 height 10
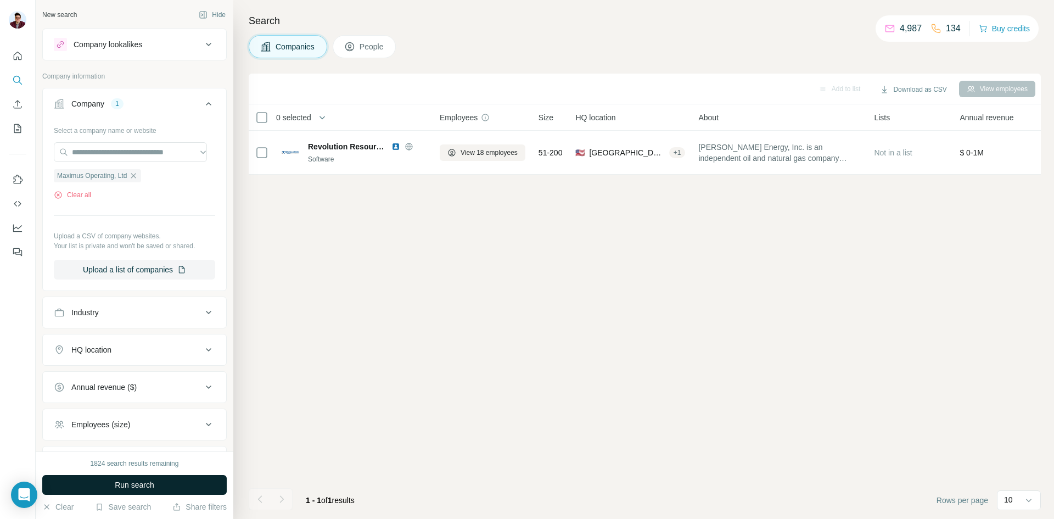
click at [125, 481] on span "Run search" at bounding box center [135, 484] width 40 height 11
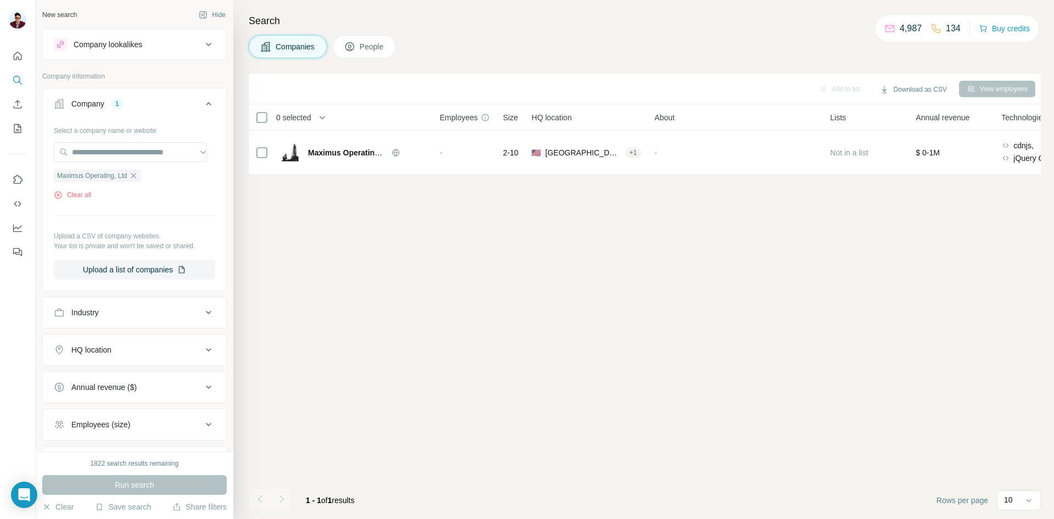
click at [375, 50] on span "People" at bounding box center [372, 46] width 25 height 11
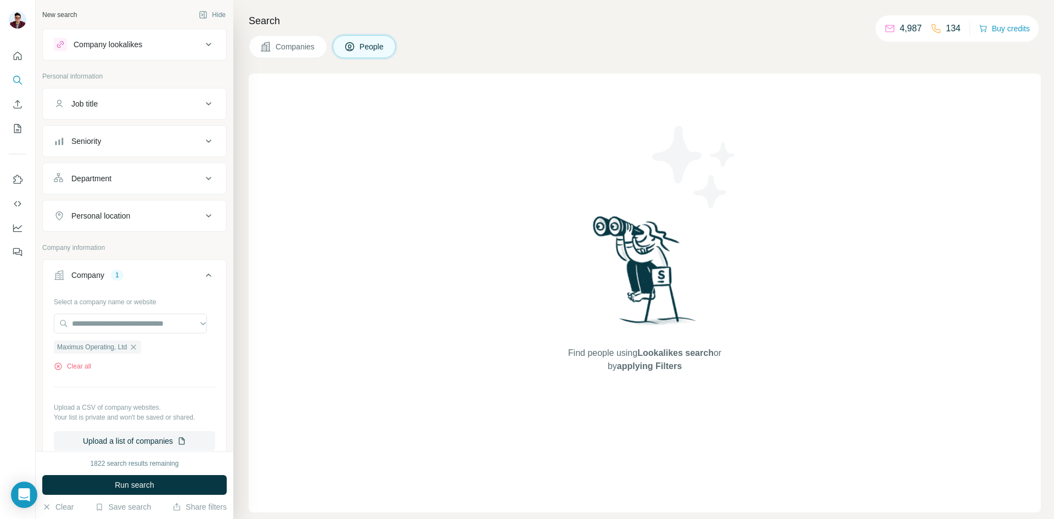
click at [306, 44] on span "Companies" at bounding box center [296, 46] width 40 height 11
